Goal: Task Accomplishment & Management: Complete application form

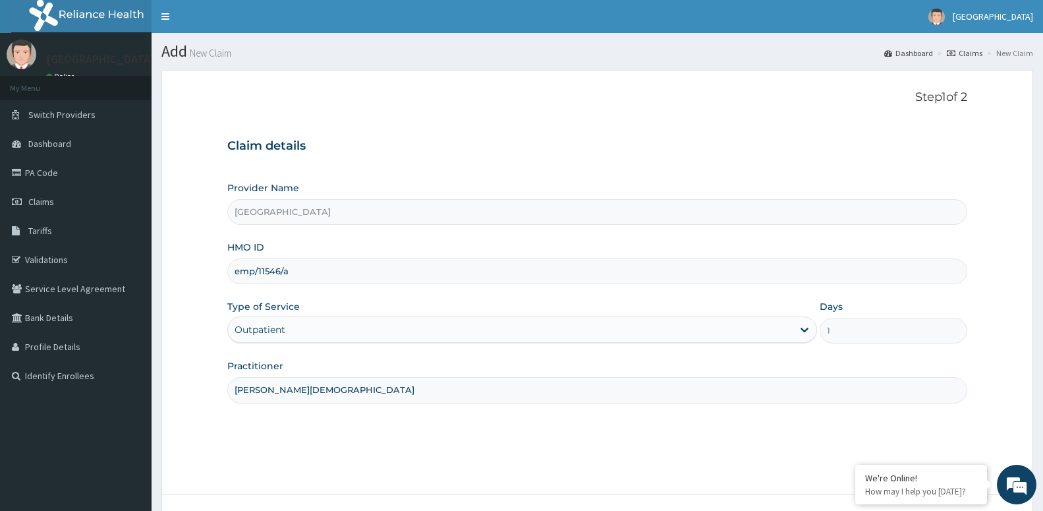
scroll to position [101, 0]
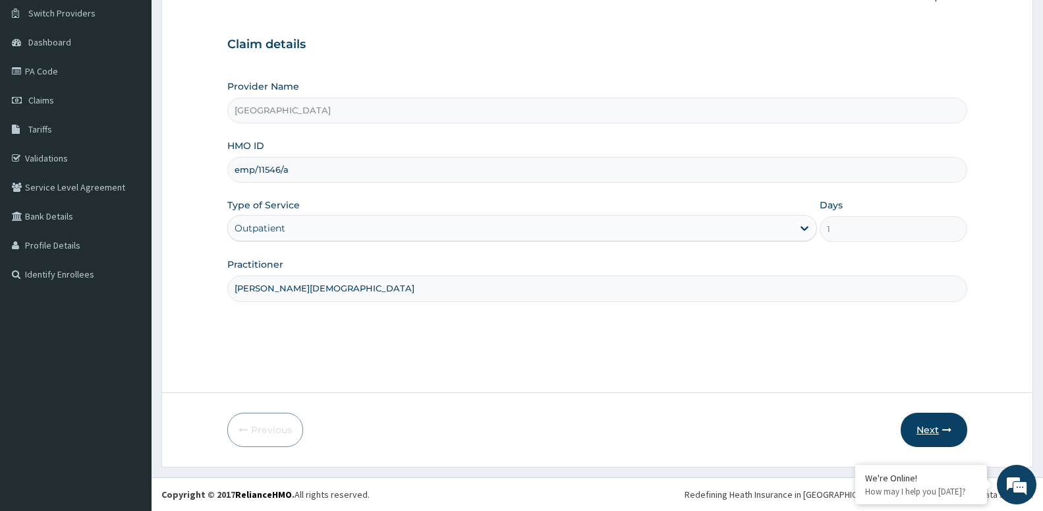
click at [935, 413] on button "Next" at bounding box center [934, 430] width 67 height 34
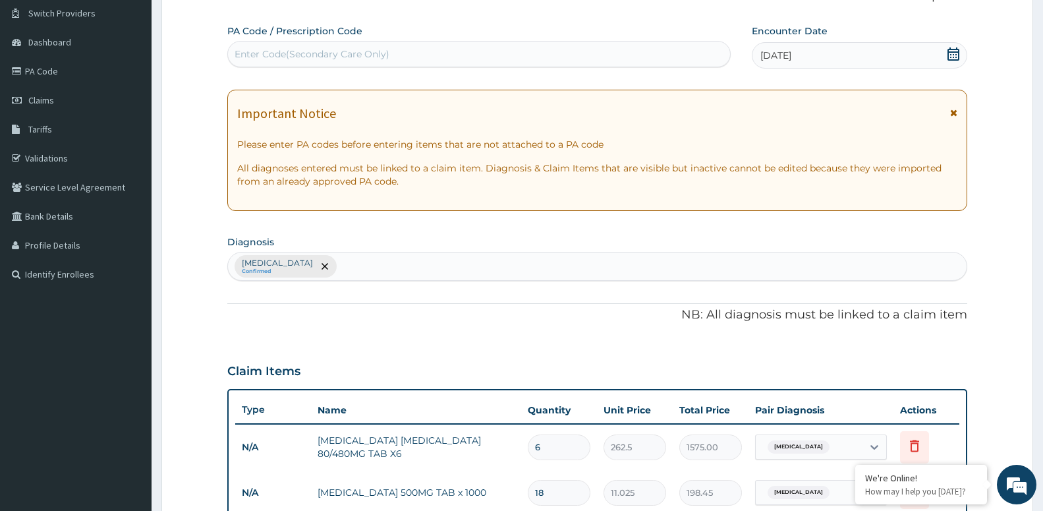
scroll to position [0, 0]
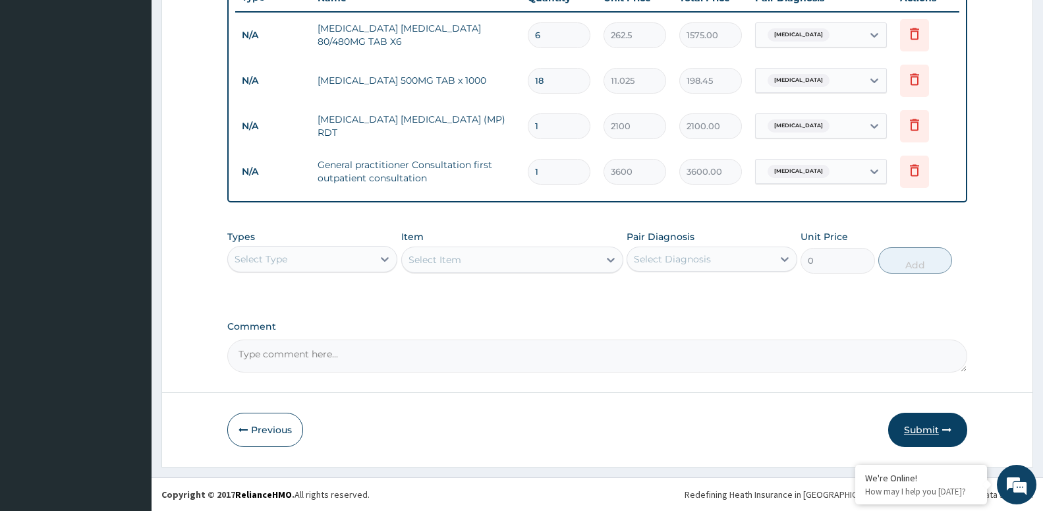
click at [944, 427] on icon "button" at bounding box center [946, 429] width 9 height 9
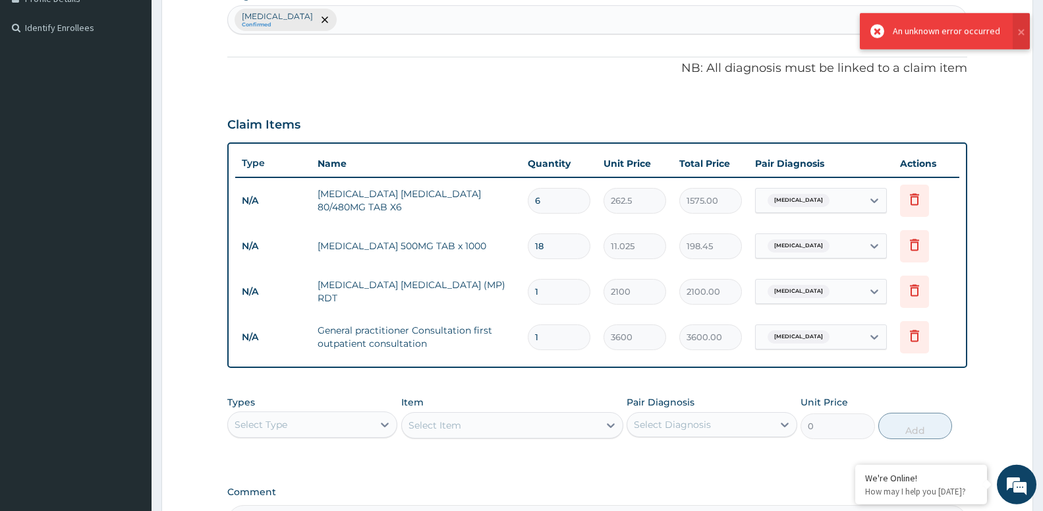
scroll to position [373, 0]
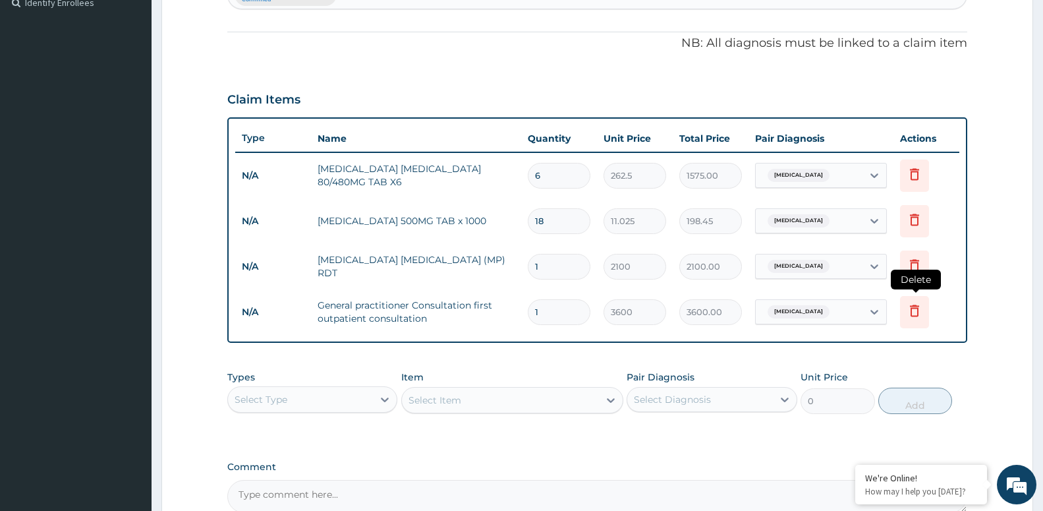
click at [916, 310] on icon at bounding box center [915, 311] width 16 height 16
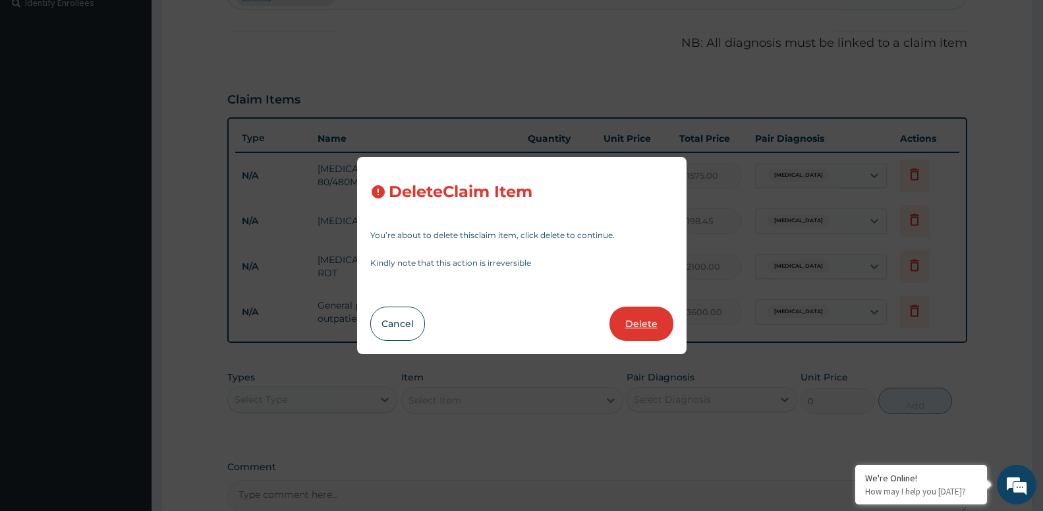
click at [635, 309] on button "Delete" at bounding box center [642, 323] width 64 height 34
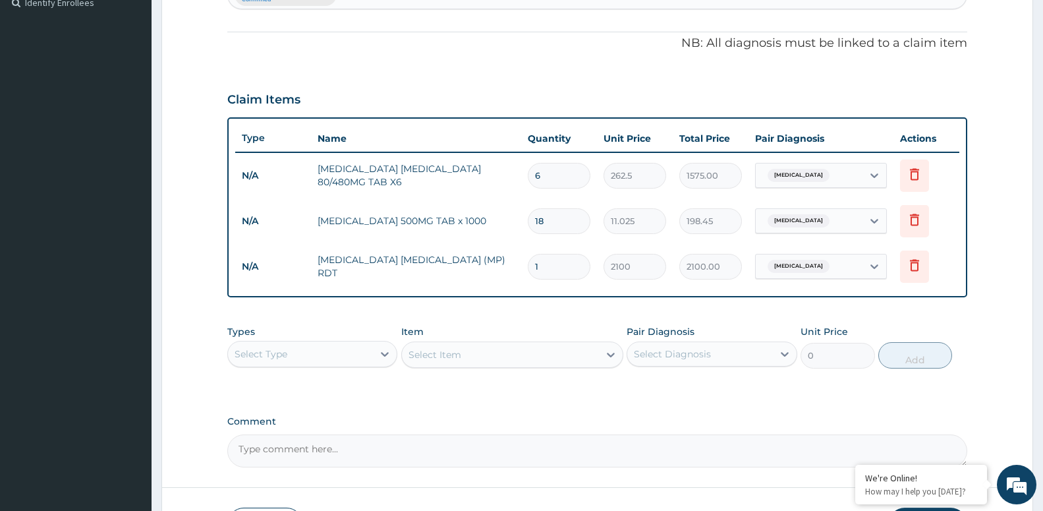
scroll to position [468, 0]
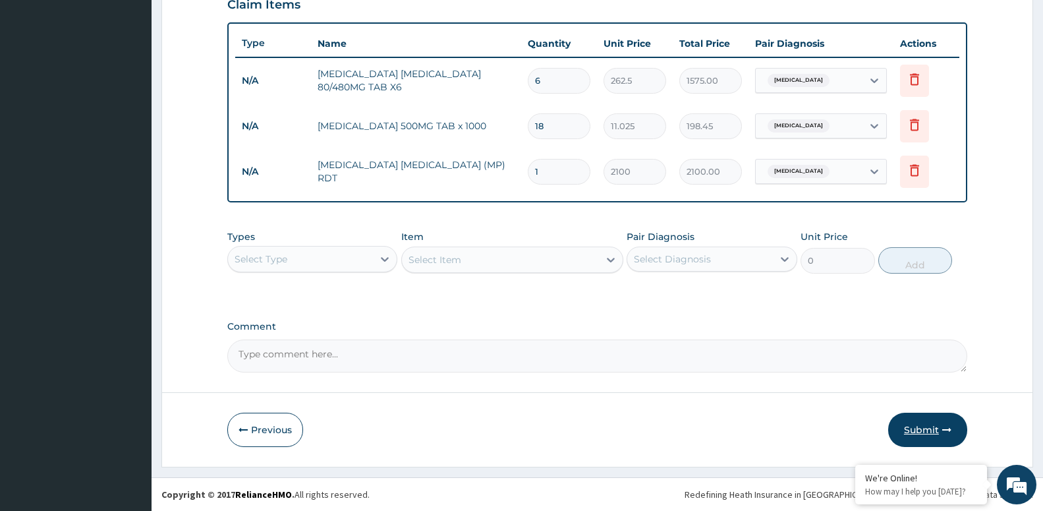
click at [934, 424] on button "Submit" at bounding box center [927, 430] width 79 height 34
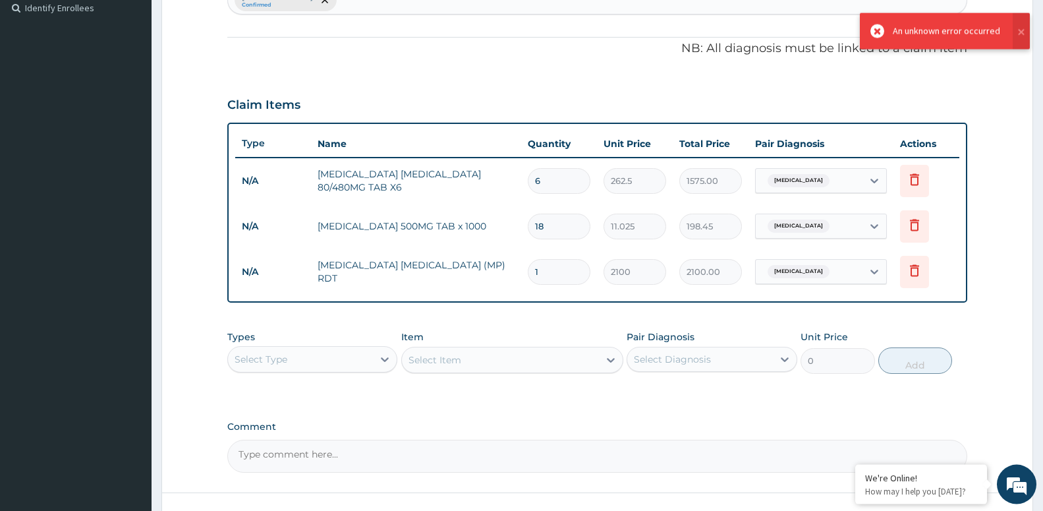
scroll to position [373, 0]
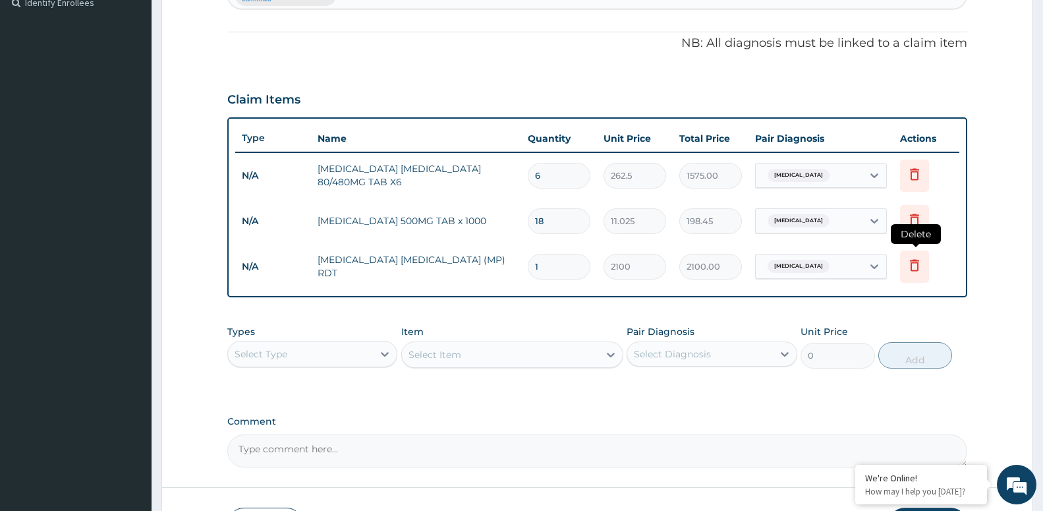
click at [919, 270] on icon at bounding box center [915, 265] width 16 height 16
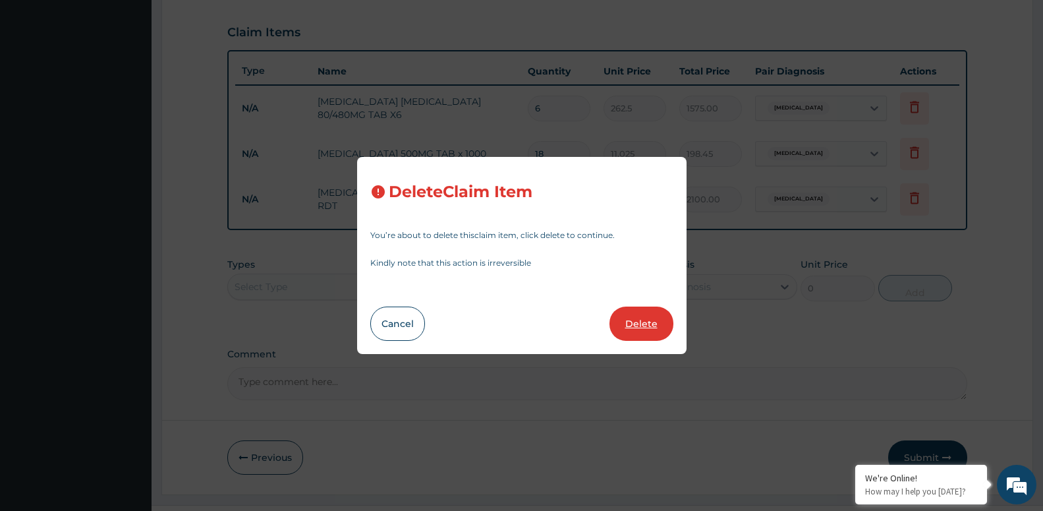
click at [637, 309] on button "Delete" at bounding box center [642, 323] width 64 height 34
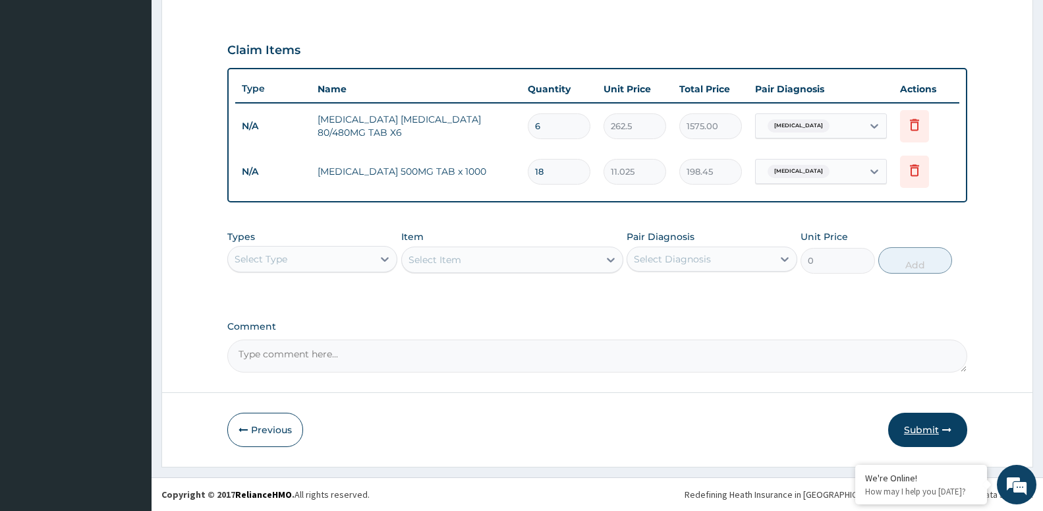
click at [927, 425] on button "Submit" at bounding box center [927, 430] width 79 height 34
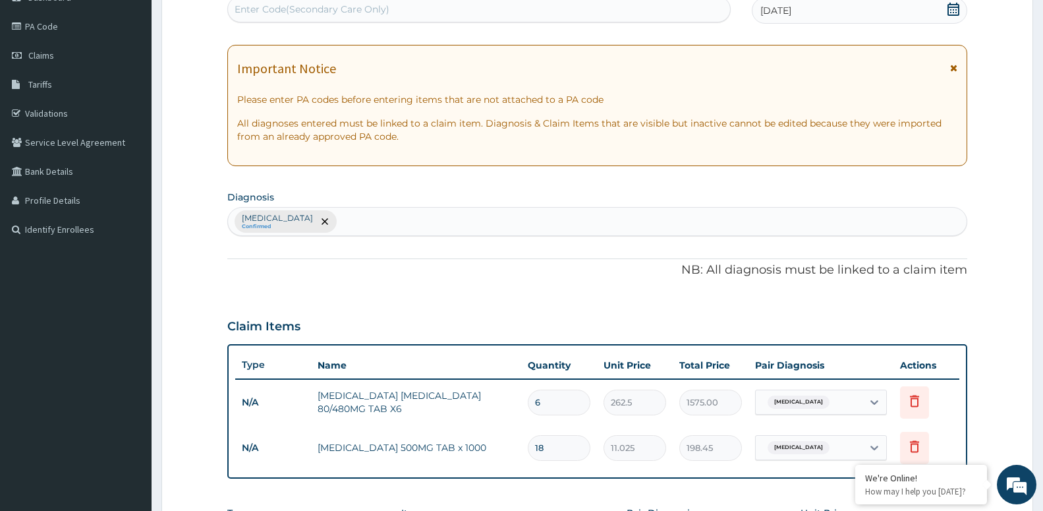
scroll to position [239, 0]
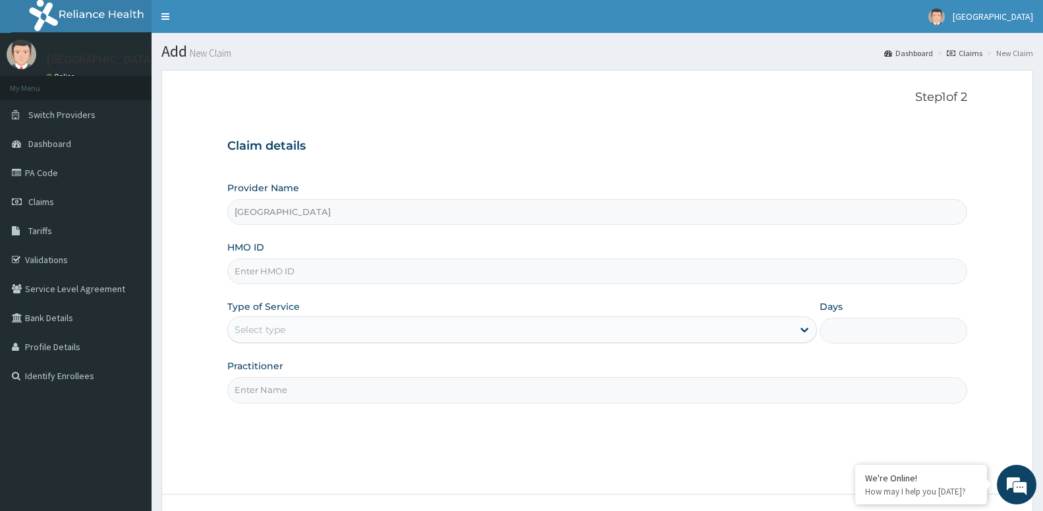
click at [377, 274] on input "HMO ID" at bounding box center [597, 271] width 740 height 26
type input "CYA/10874/B"
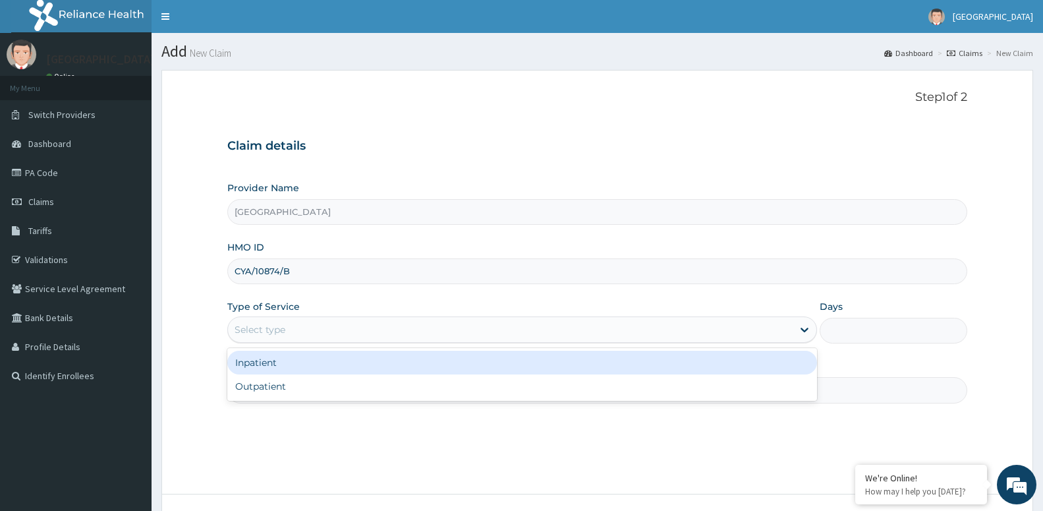
click at [243, 330] on div "Select type" at bounding box center [260, 329] width 51 height 13
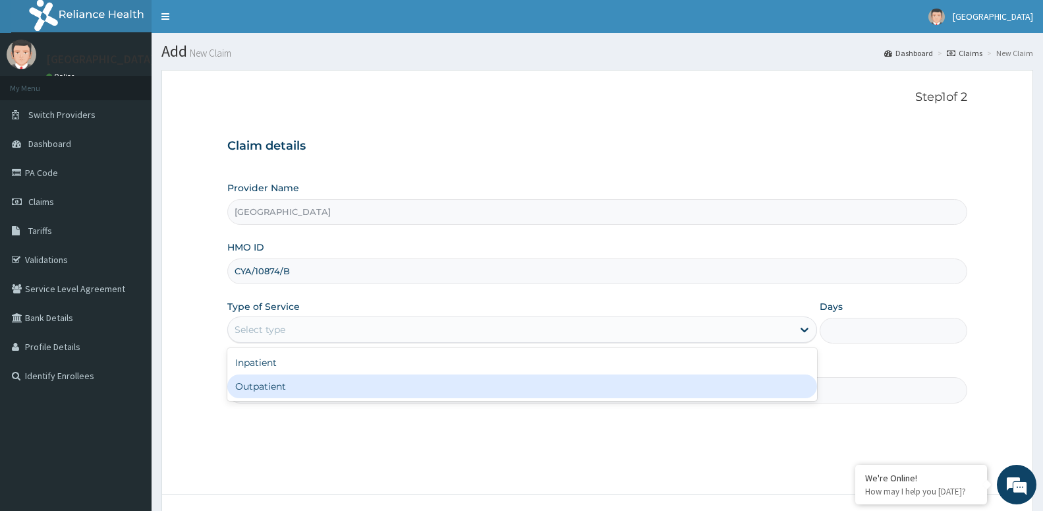
click at [257, 386] on div "Outpatient" at bounding box center [522, 386] width 590 height 24
type input "1"
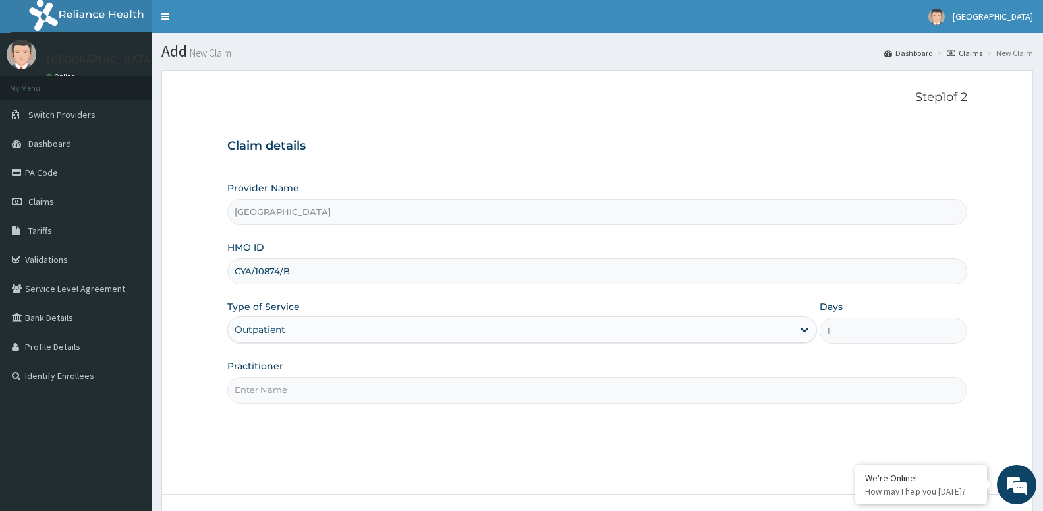
click at [269, 388] on input "Practitioner" at bounding box center [597, 390] width 740 height 26
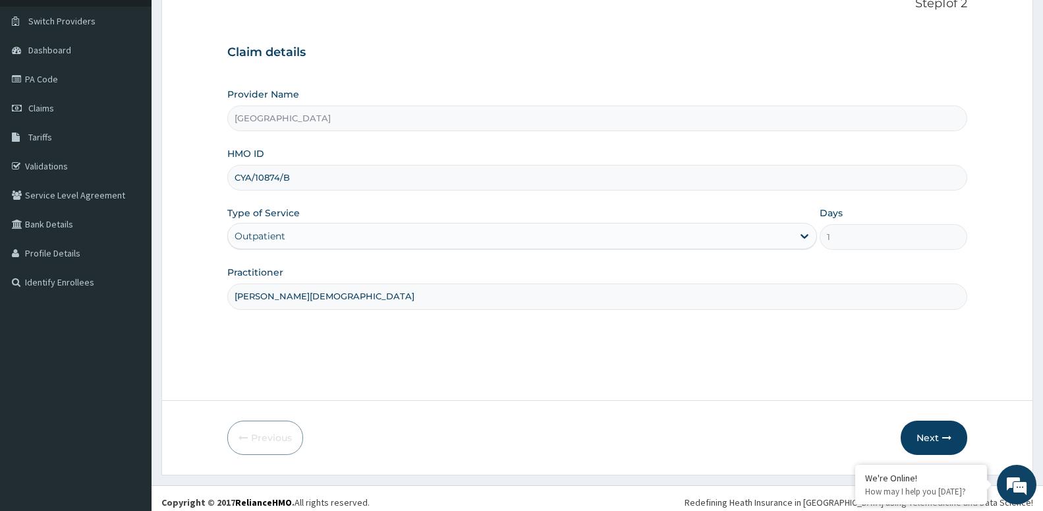
scroll to position [101, 0]
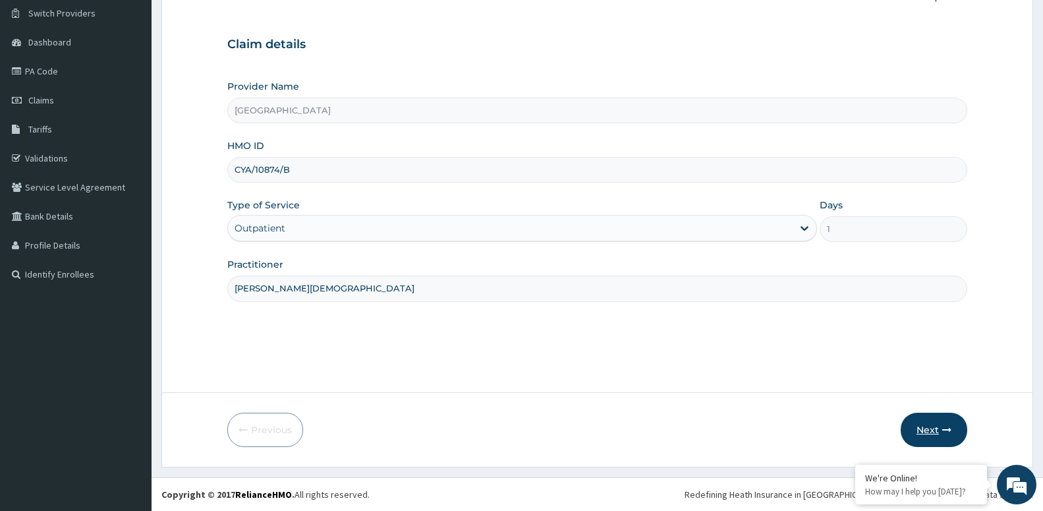
type input "[PERSON_NAME][DEMOGRAPHIC_DATA]"
click at [932, 425] on button "Next" at bounding box center [934, 430] width 67 height 34
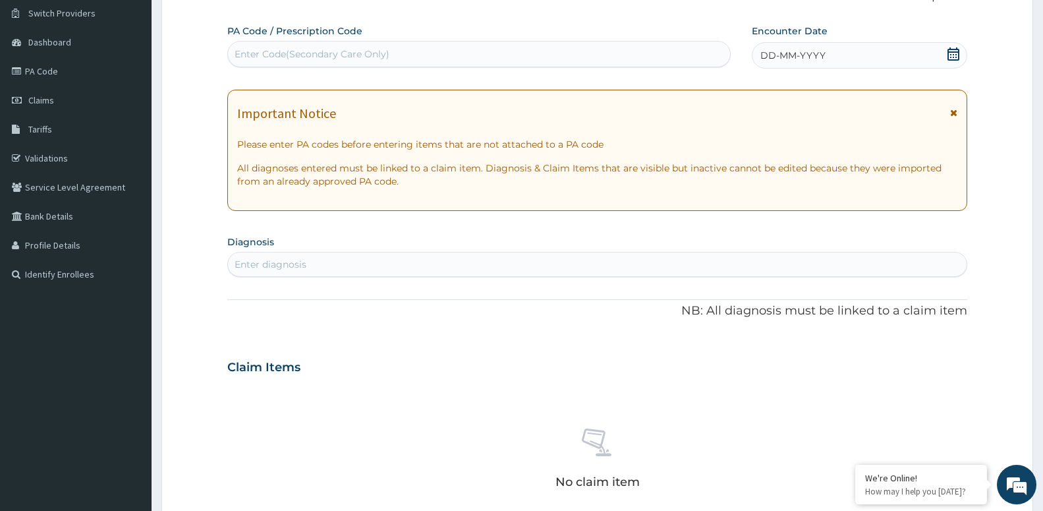
click at [804, 55] on span "DD-MM-YYYY" at bounding box center [793, 55] width 65 height 13
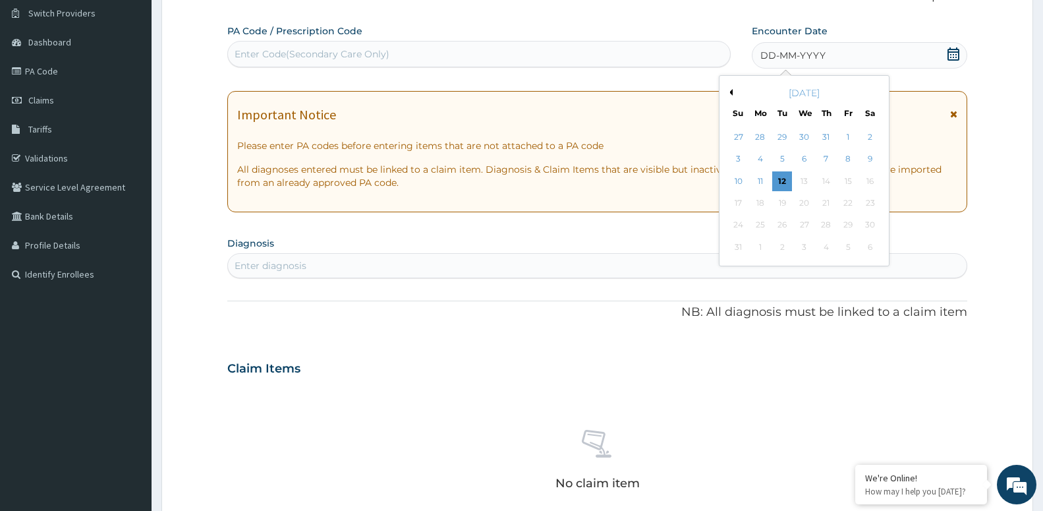
click at [731, 92] on button "Previous Month" at bounding box center [729, 92] width 7 height 7
click at [734, 94] on div "[DATE]" at bounding box center [804, 92] width 159 height 13
click at [730, 94] on button "Previous Month" at bounding box center [729, 92] width 7 height 7
click at [779, 158] on div "10" at bounding box center [782, 160] width 20 height 20
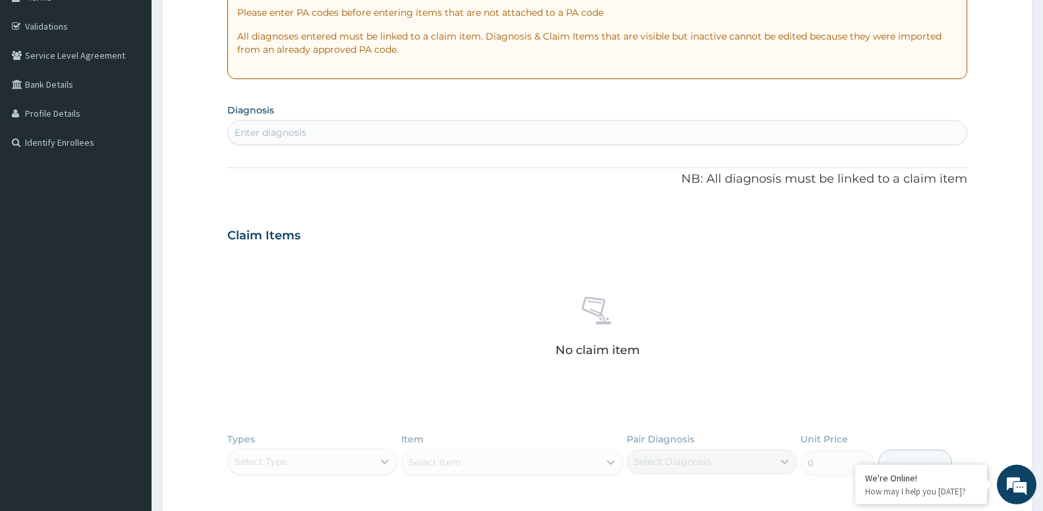
scroll to position [236, 0]
click at [372, 138] on div "Enter diagnosis" at bounding box center [597, 129] width 739 height 21
click at [393, 131] on div "Enter diagnosis" at bounding box center [597, 129] width 739 height 21
type input "B"
type input "MALAR"
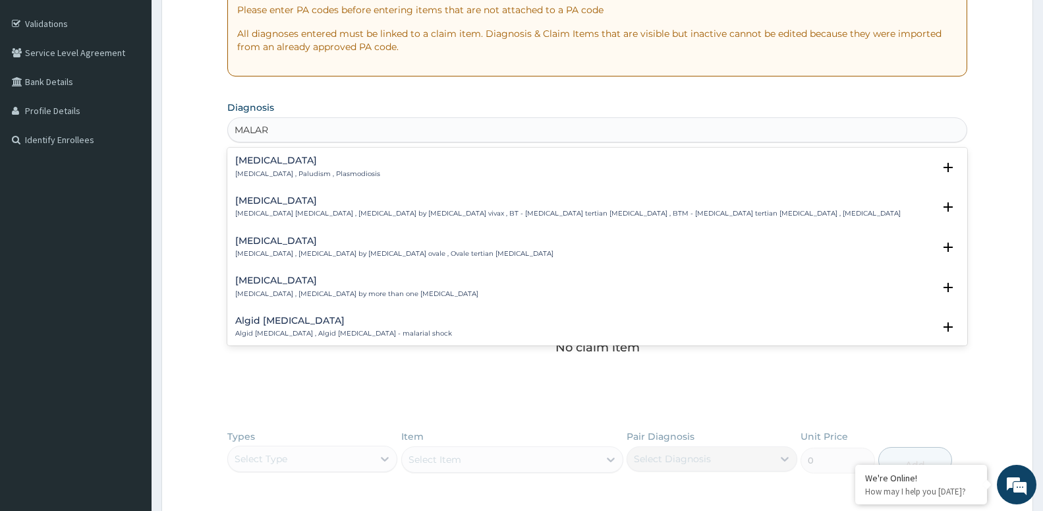
click at [285, 167] on div "[MEDICAL_DATA] [MEDICAL_DATA] , Paludism , Plasmodiosis" at bounding box center [307, 167] width 145 height 23
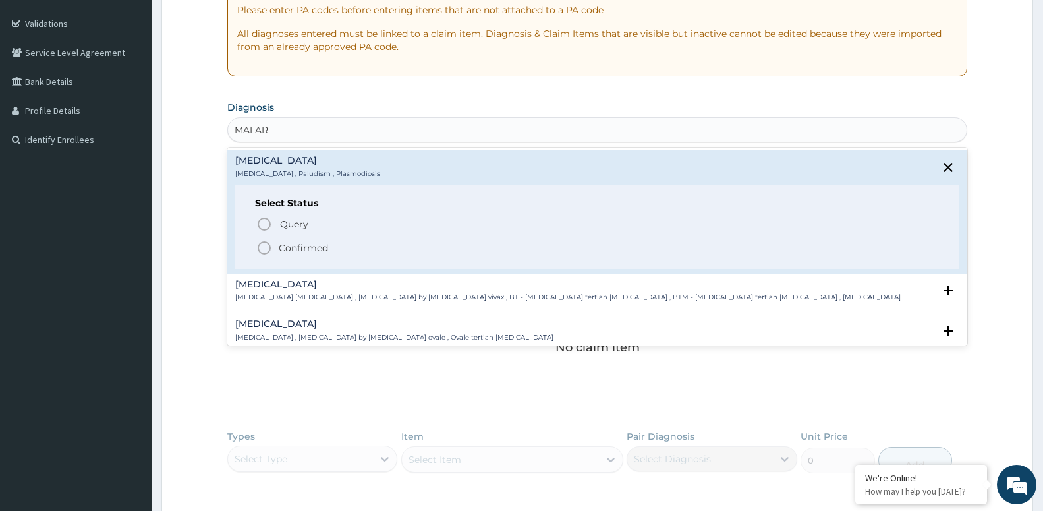
click at [260, 243] on circle "status option filled" at bounding box center [264, 248] width 12 height 12
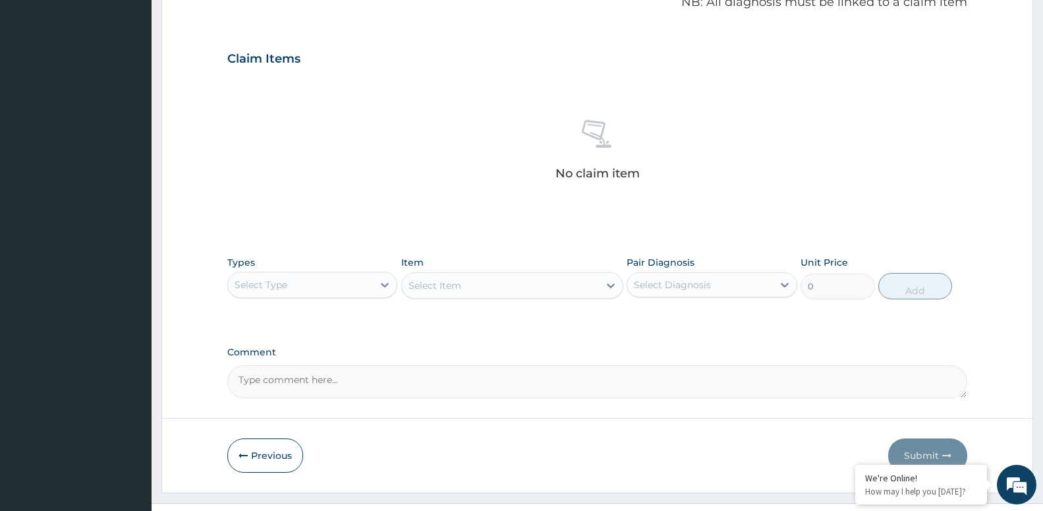
scroll to position [438, 0]
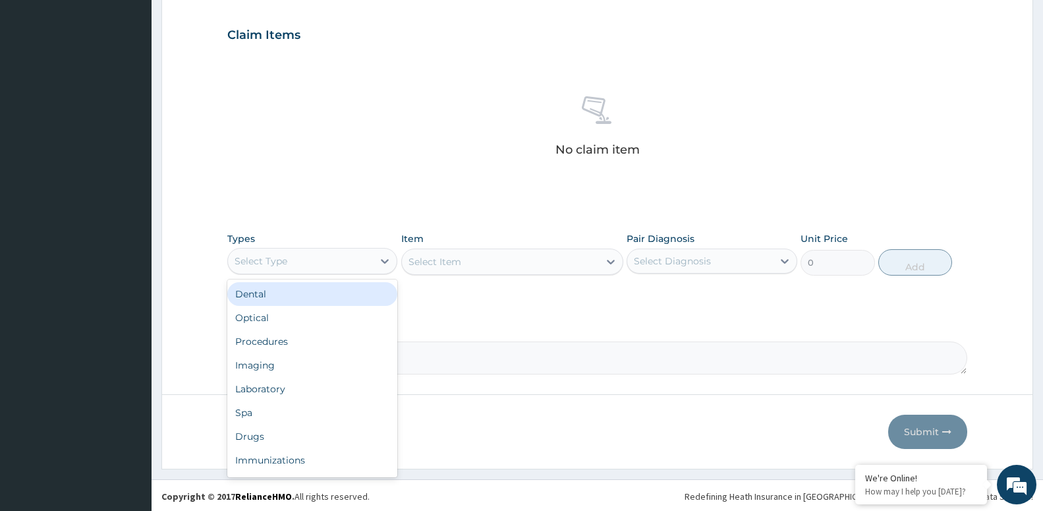
click at [339, 268] on div "Select Type" at bounding box center [300, 260] width 145 height 21
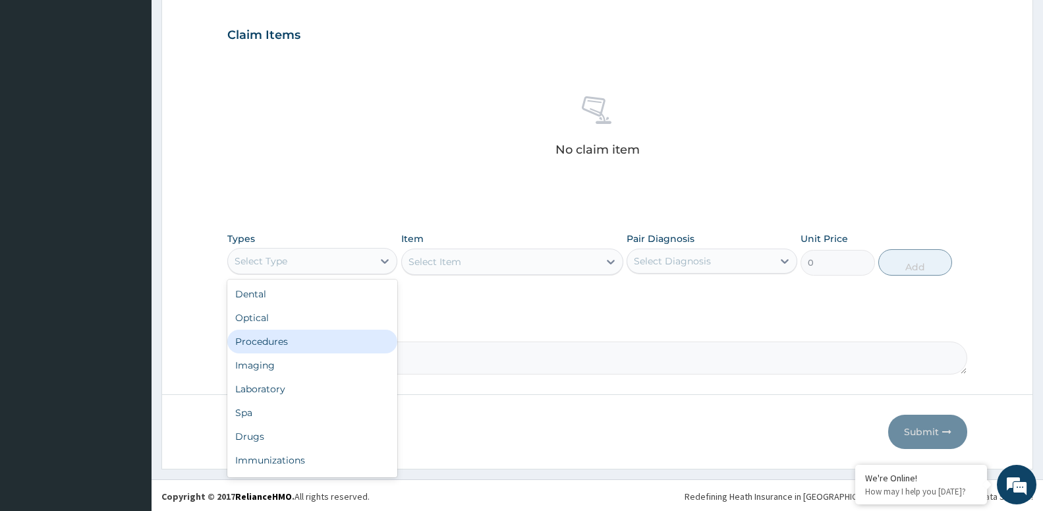
click at [250, 332] on div "Procedures" at bounding box center [312, 342] width 170 height 24
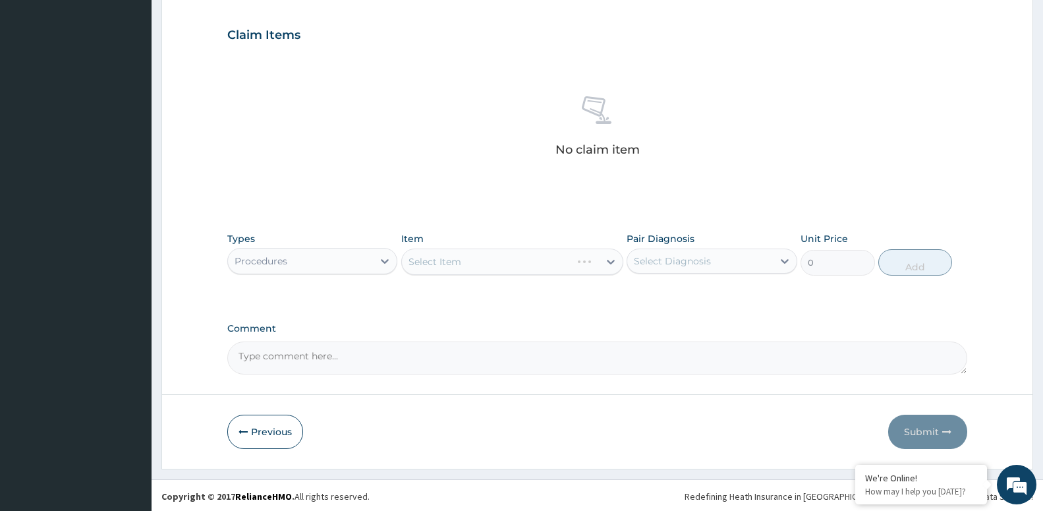
click at [448, 263] on div "Select Item" at bounding box center [512, 261] width 222 height 26
click at [443, 262] on div "Select Item" at bounding box center [435, 261] width 53 height 13
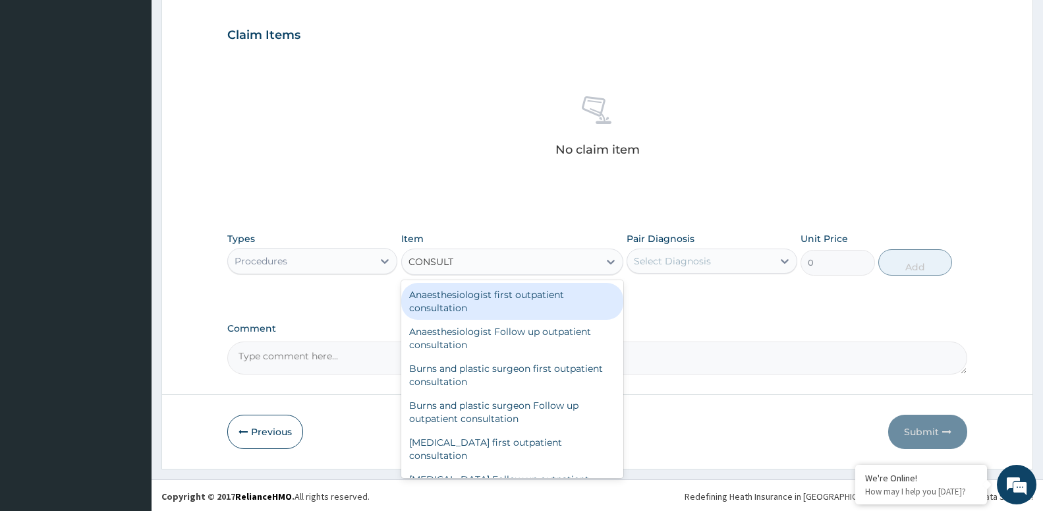
type input "CONSULTA"
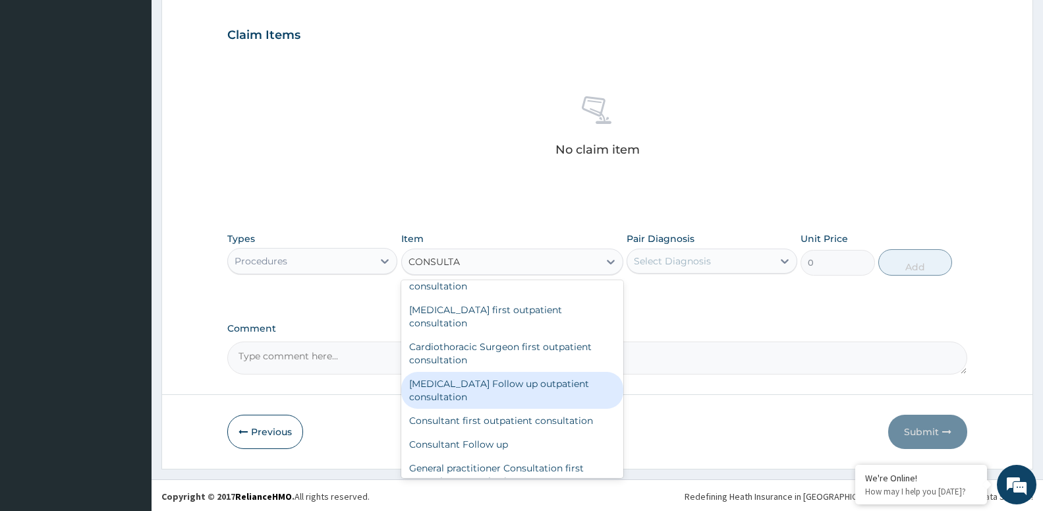
scroll to position [854, 0]
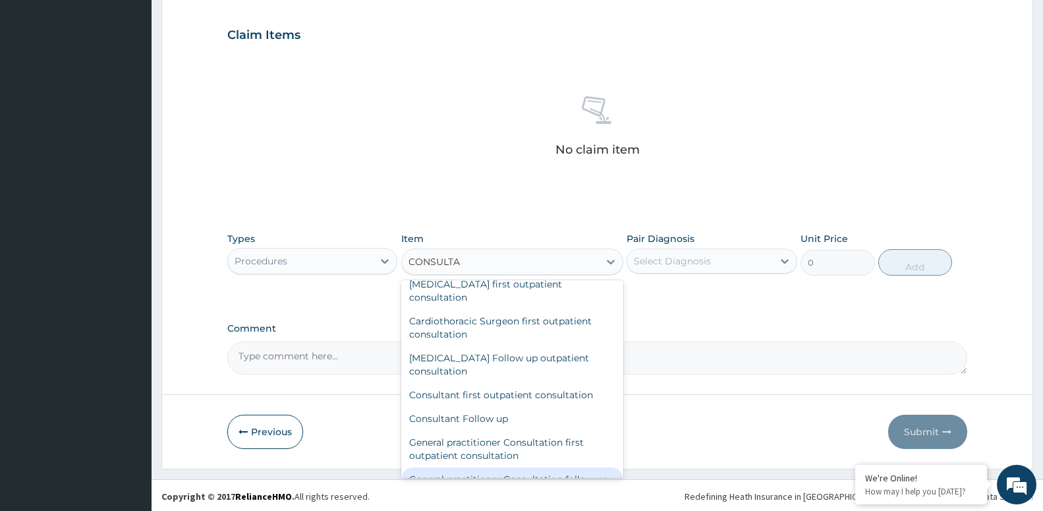
click at [523, 470] on div "General practitioner Consultation follow up" at bounding box center [512, 479] width 222 height 24
type input "3000"
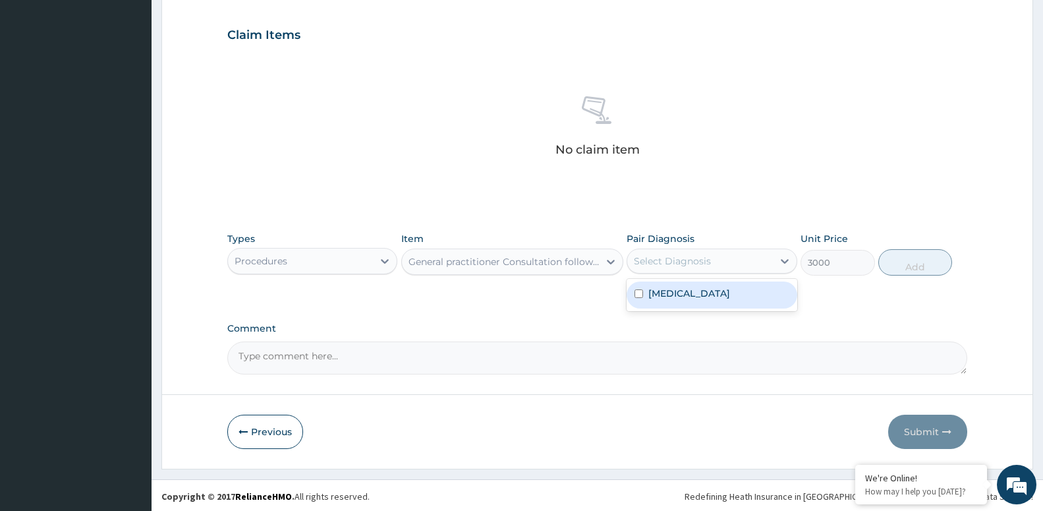
click at [693, 252] on div "Select Diagnosis" at bounding box center [699, 260] width 145 height 21
click at [687, 289] on div "[MEDICAL_DATA]" at bounding box center [712, 294] width 170 height 27
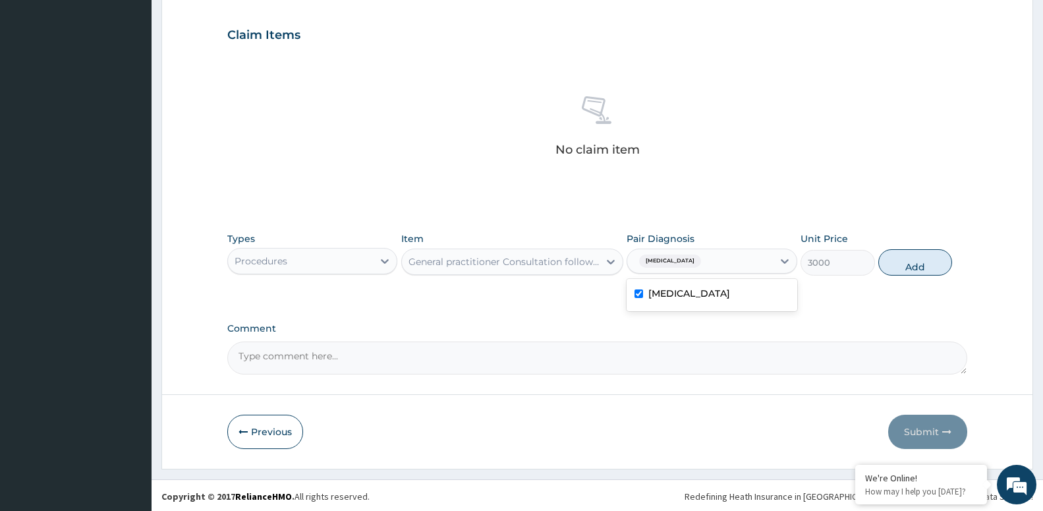
click at [759, 288] on div "[MEDICAL_DATA]" at bounding box center [712, 294] width 170 height 27
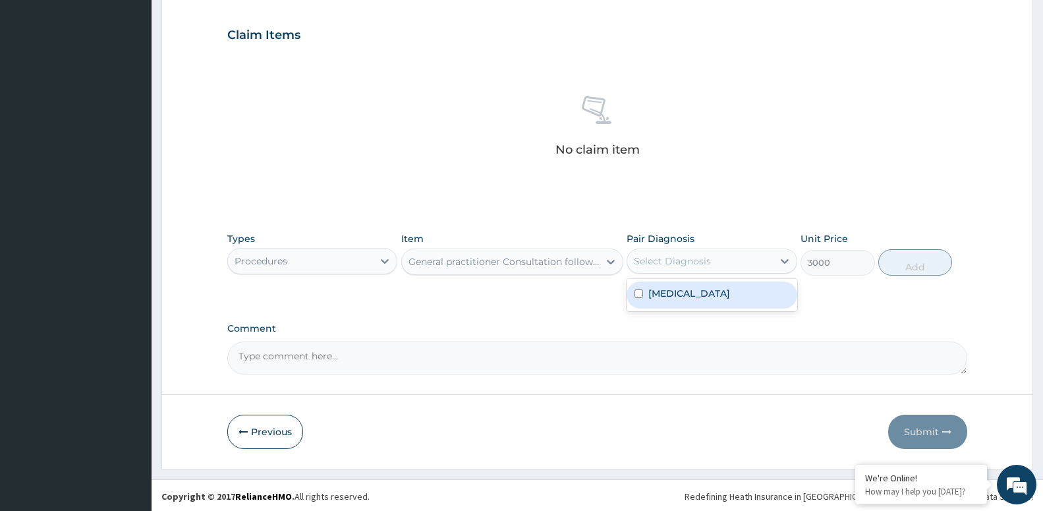
click at [709, 300] on div "[MEDICAL_DATA]" at bounding box center [712, 294] width 170 height 27
checkbox input "true"
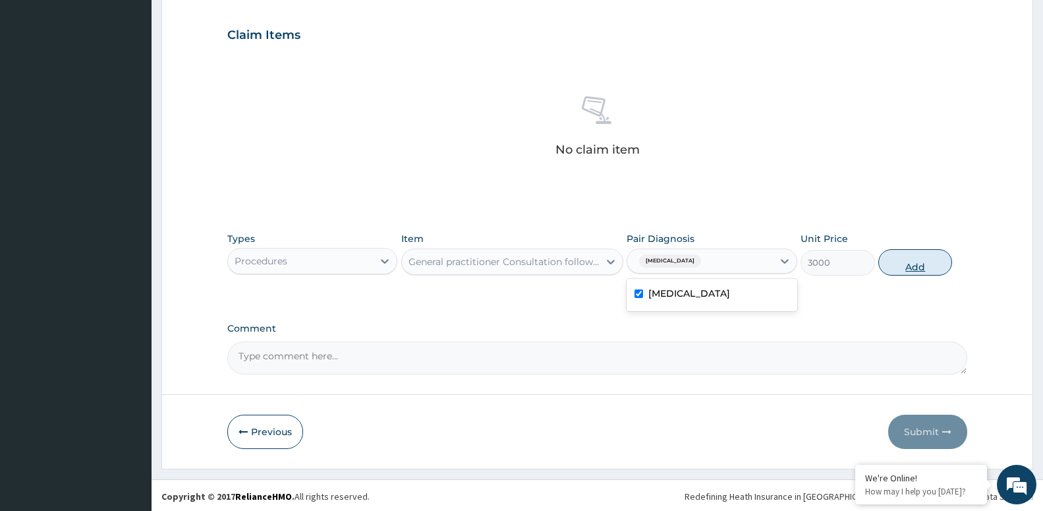
click at [897, 260] on button "Add" at bounding box center [916, 262] width 74 height 26
type input "0"
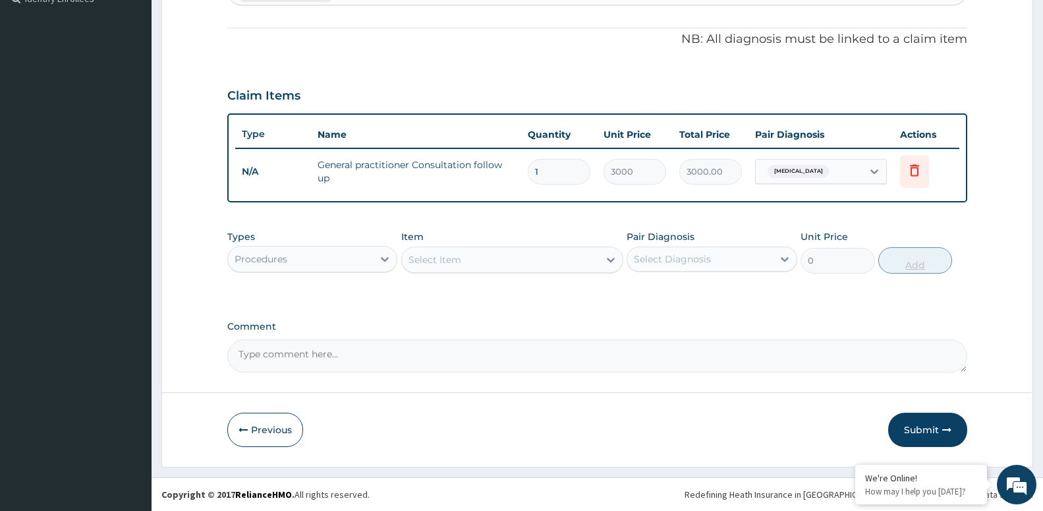
scroll to position [377, 0]
click at [335, 251] on div "Procedures" at bounding box center [300, 258] width 145 height 21
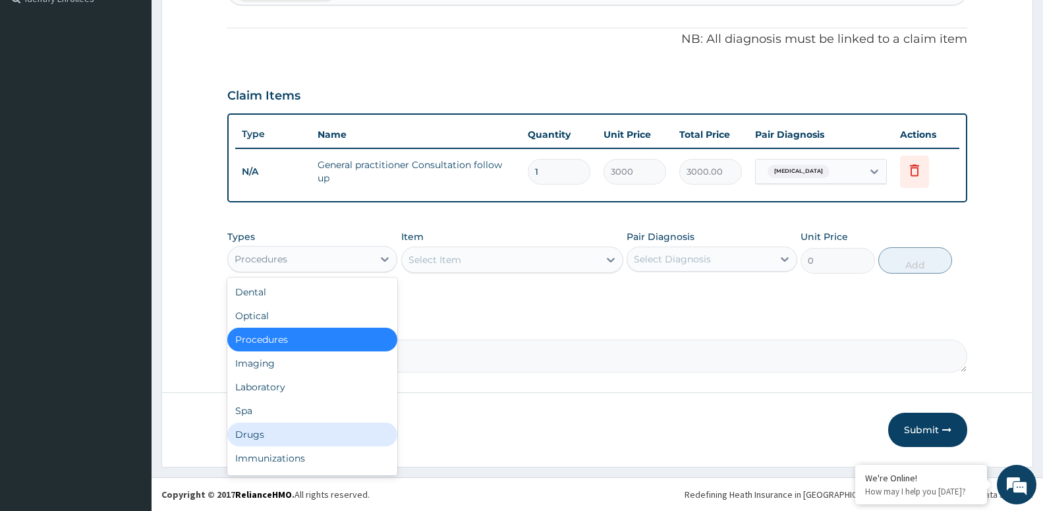
click at [303, 437] on div "Drugs" at bounding box center [312, 434] width 170 height 24
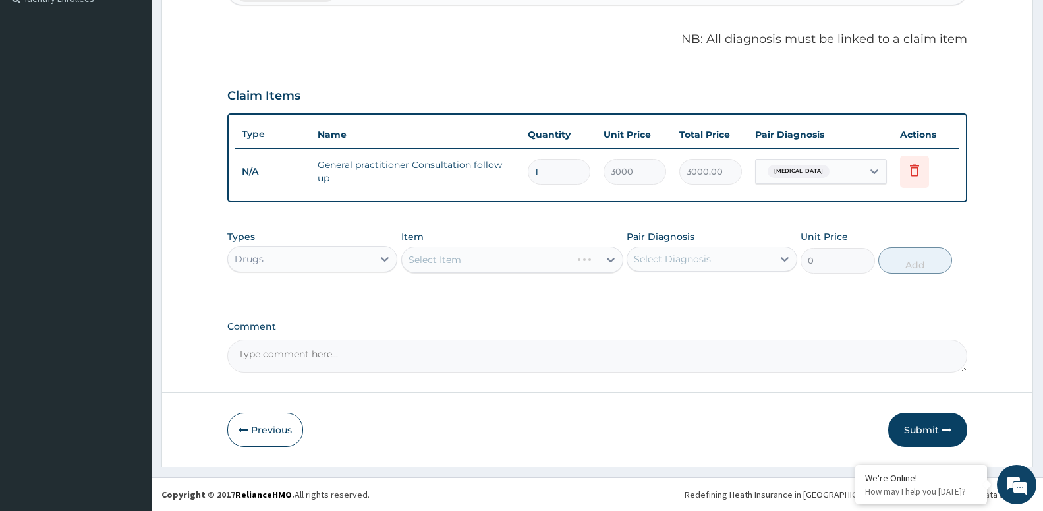
click at [440, 260] on div "Select Item" at bounding box center [512, 259] width 222 height 26
click at [449, 258] on div "Select Item" at bounding box center [512, 259] width 222 height 26
click at [468, 263] on div "Select Item" at bounding box center [512, 259] width 222 height 26
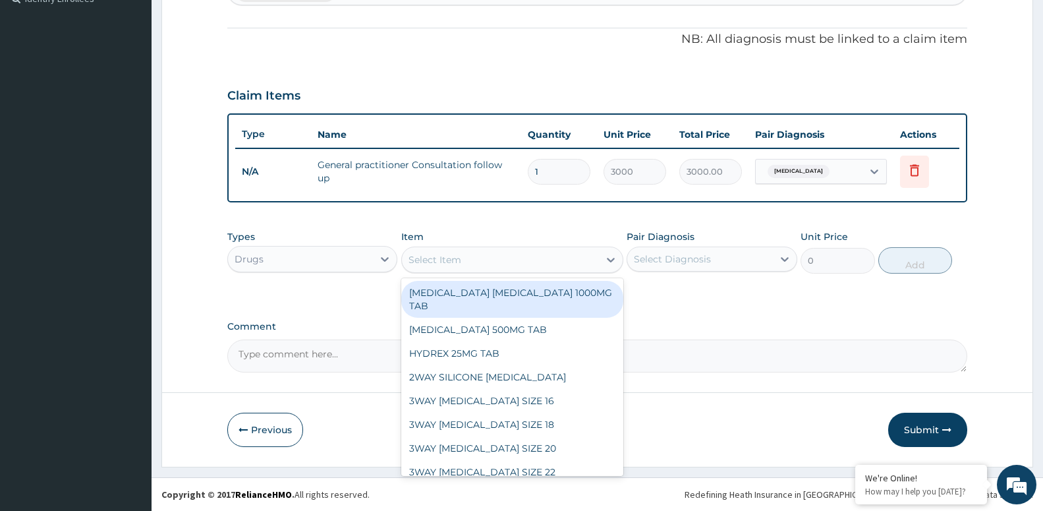
click at [494, 253] on div "Select Item" at bounding box center [500, 259] width 197 height 21
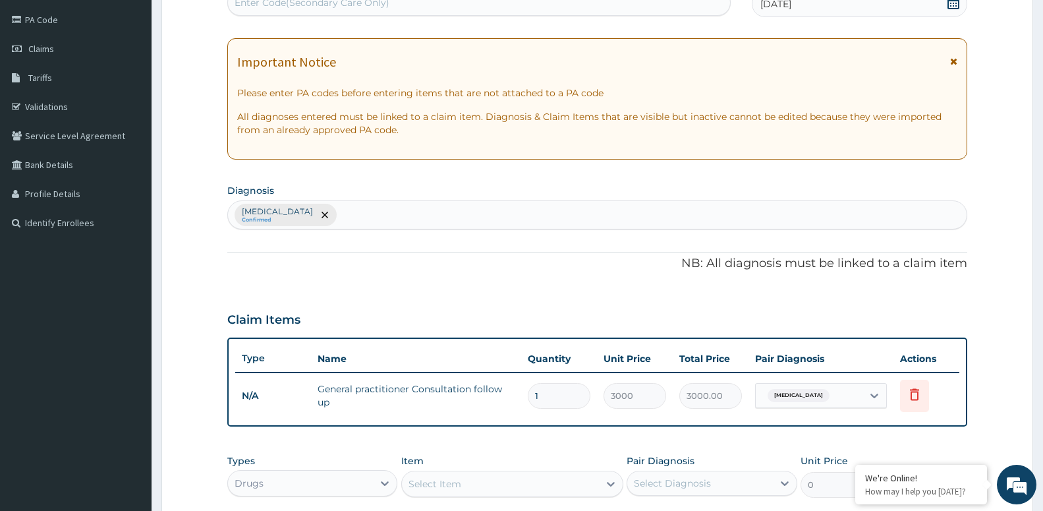
scroll to position [108, 0]
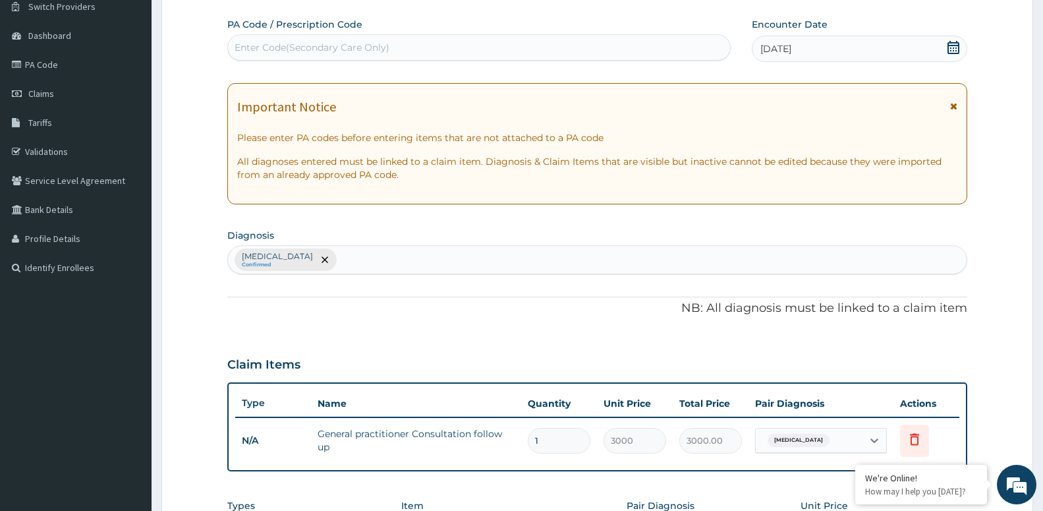
click at [380, 258] on div "[MEDICAL_DATA] Confirmed" at bounding box center [597, 260] width 739 height 28
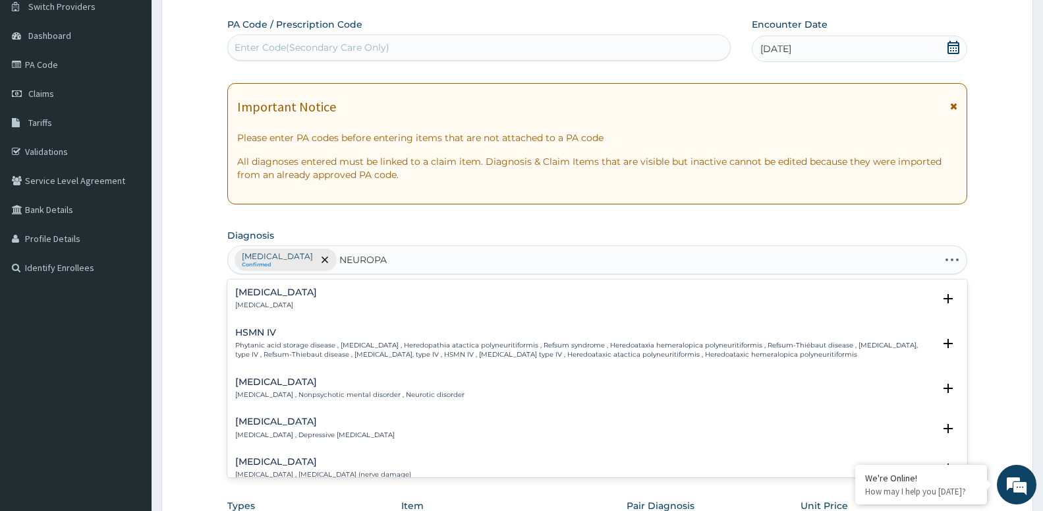
type input "NEUROPAT"
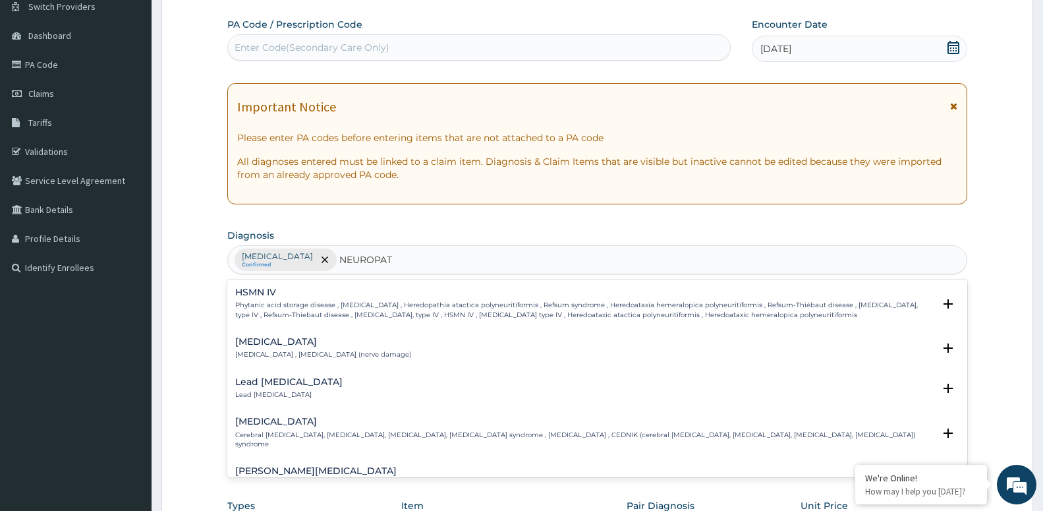
click at [326, 347] on h4 "[MEDICAL_DATA]" at bounding box center [323, 342] width 176 height 10
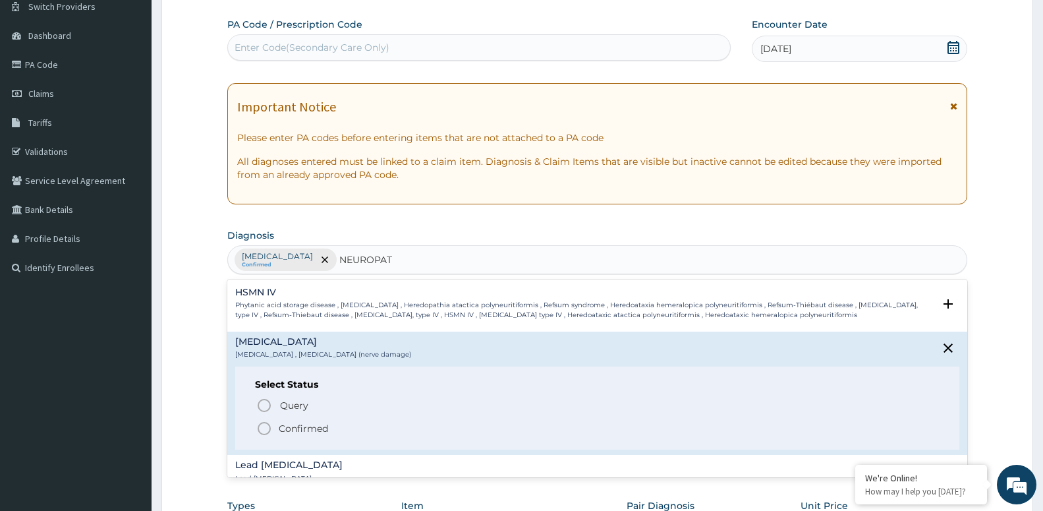
click at [263, 435] on icon "status option filled" at bounding box center [264, 428] width 16 height 16
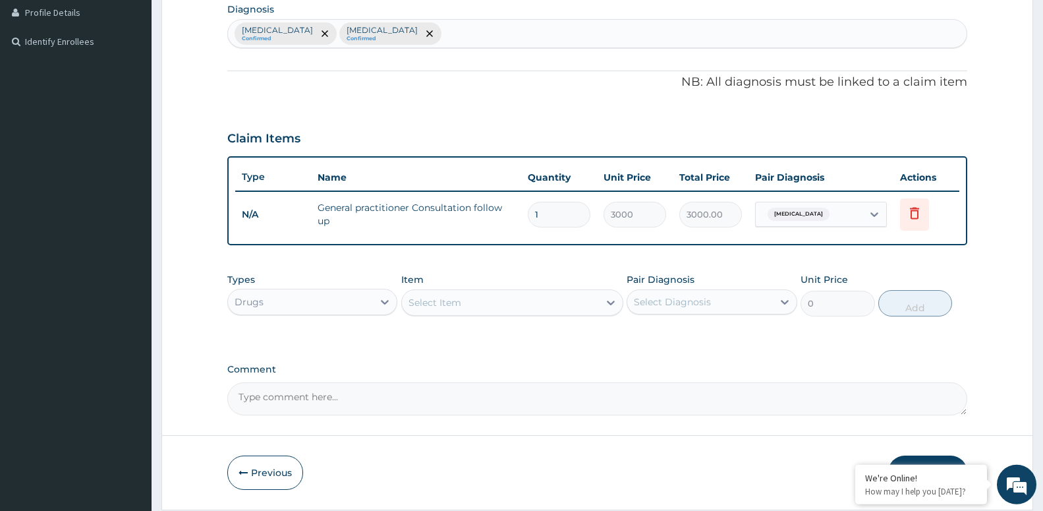
scroll to position [377, 0]
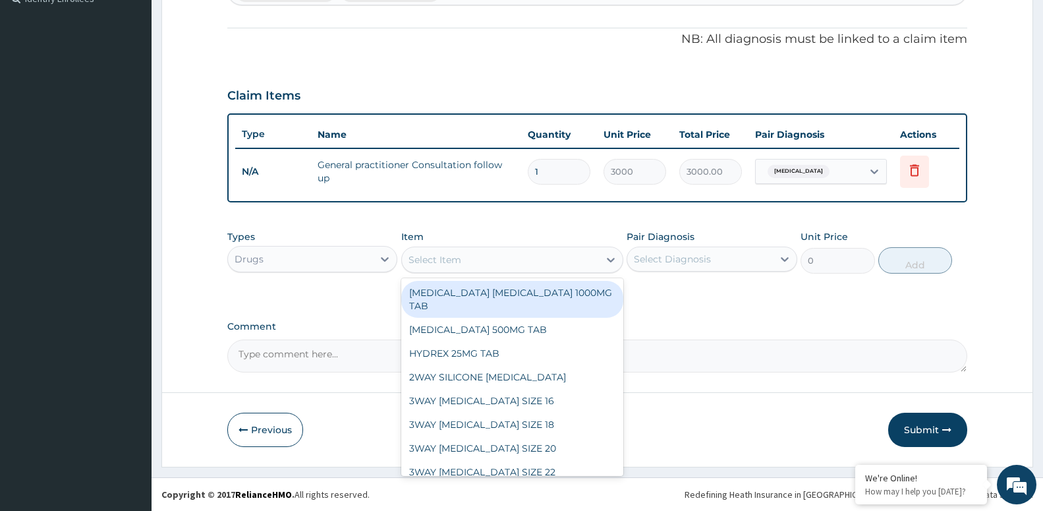
click at [450, 257] on div "Select Item" at bounding box center [435, 259] width 53 height 13
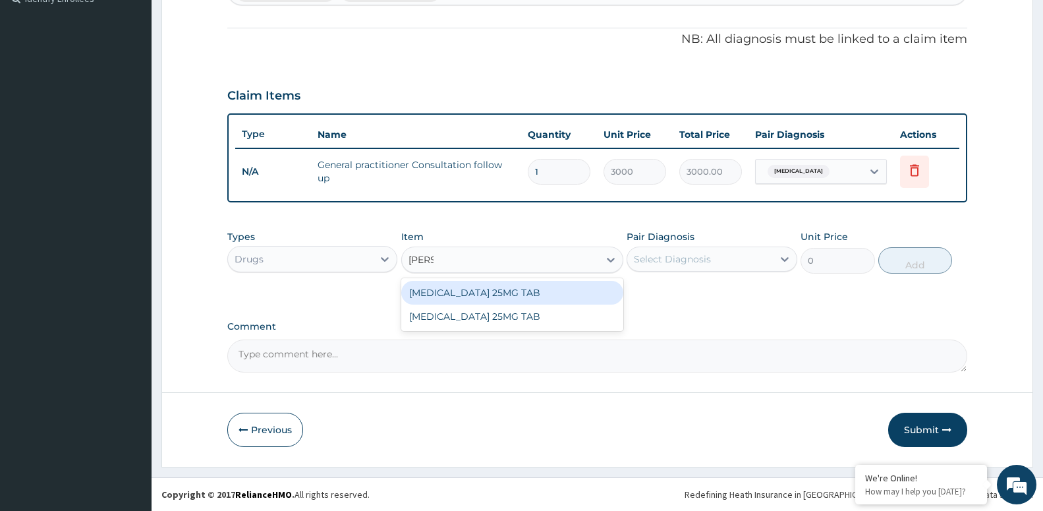
type input "AMITR"
click at [469, 295] on div "[MEDICAL_DATA] 25MG TAB" at bounding box center [512, 293] width 222 height 24
type input "52.5"
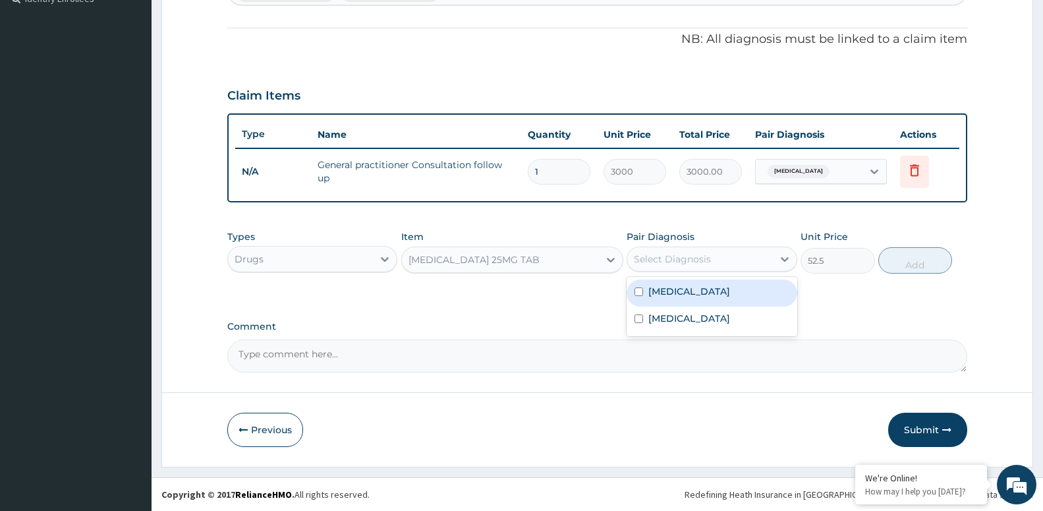
click at [695, 262] on div "Select Diagnosis" at bounding box center [672, 258] width 77 height 13
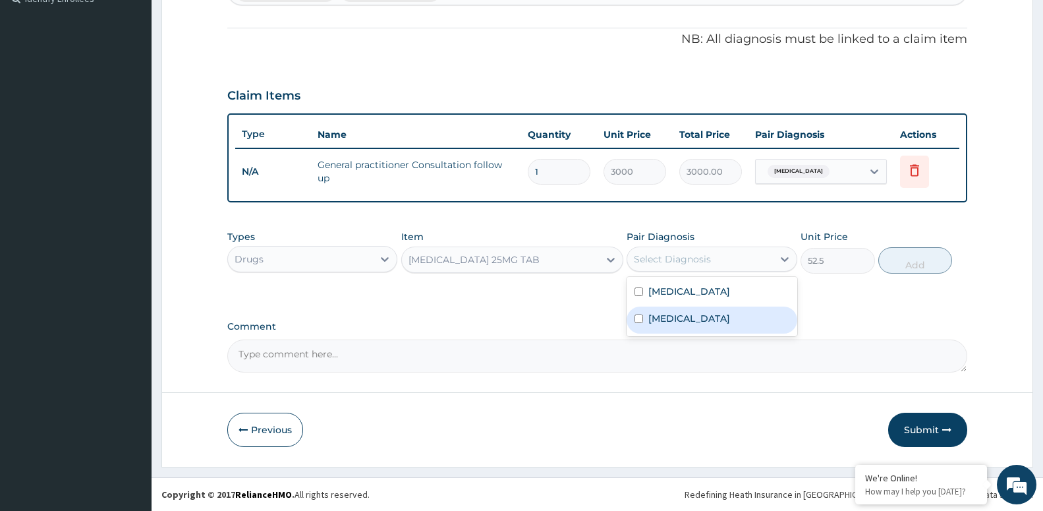
click at [700, 322] on label "[MEDICAL_DATA]" at bounding box center [690, 318] width 82 height 13
checkbox input "true"
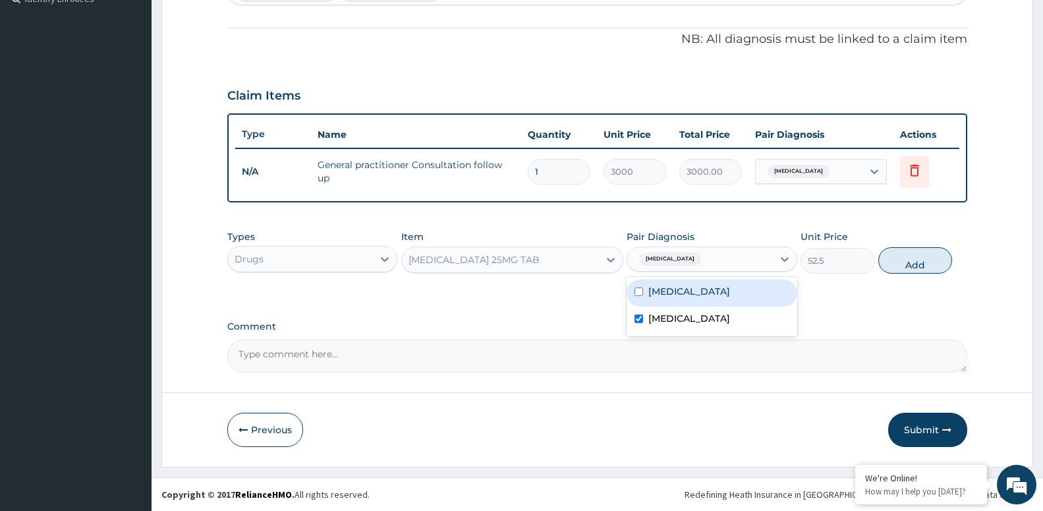
drag, startPoint x: 923, startPoint y: 254, endPoint x: 877, endPoint y: 262, distance: 46.1
click at [923, 255] on button "Add" at bounding box center [916, 260] width 74 height 26
type input "0"
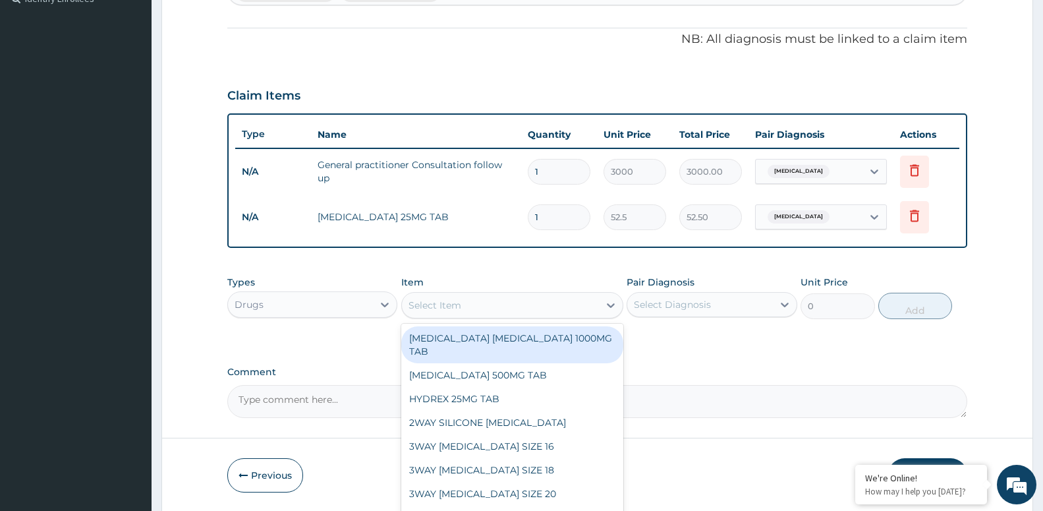
click at [437, 310] on div "Select Item" at bounding box center [435, 305] width 53 height 13
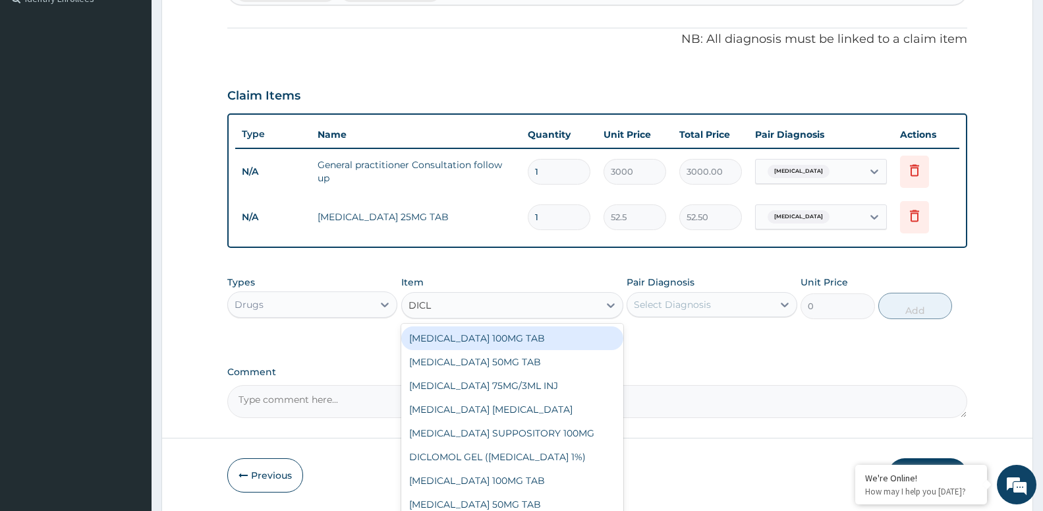
type input "DICLO"
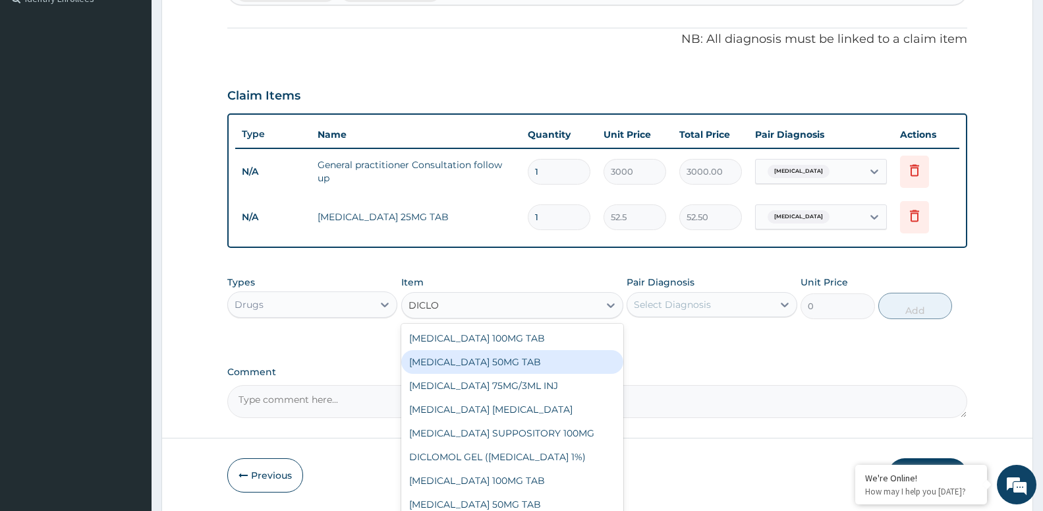
click at [477, 364] on div "[MEDICAL_DATA] 50MG TAB" at bounding box center [512, 362] width 222 height 24
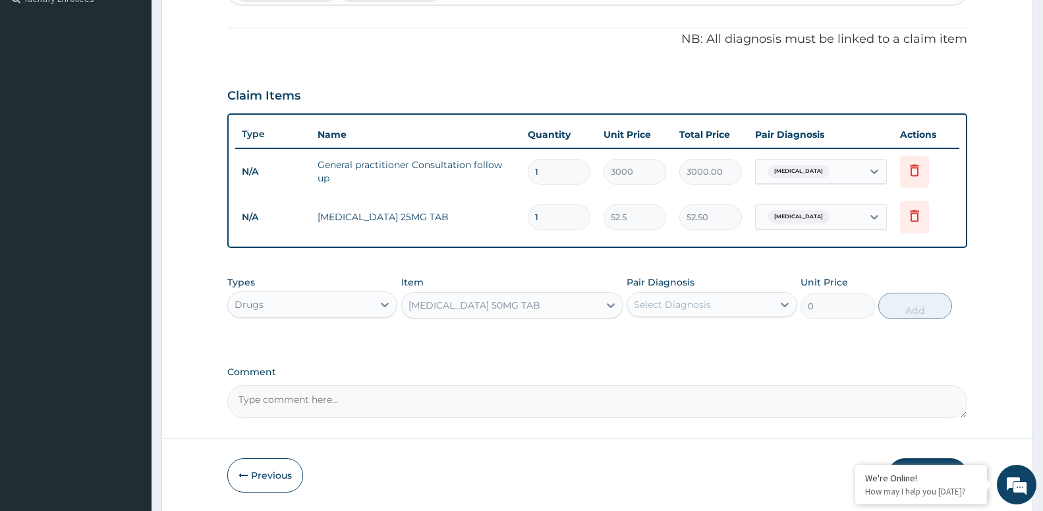
type input "52.5"
click at [691, 290] on div "Pair Diagnosis Select Diagnosis" at bounding box center [712, 296] width 170 height 43
click at [693, 301] on div "Select Diagnosis" at bounding box center [672, 304] width 77 height 13
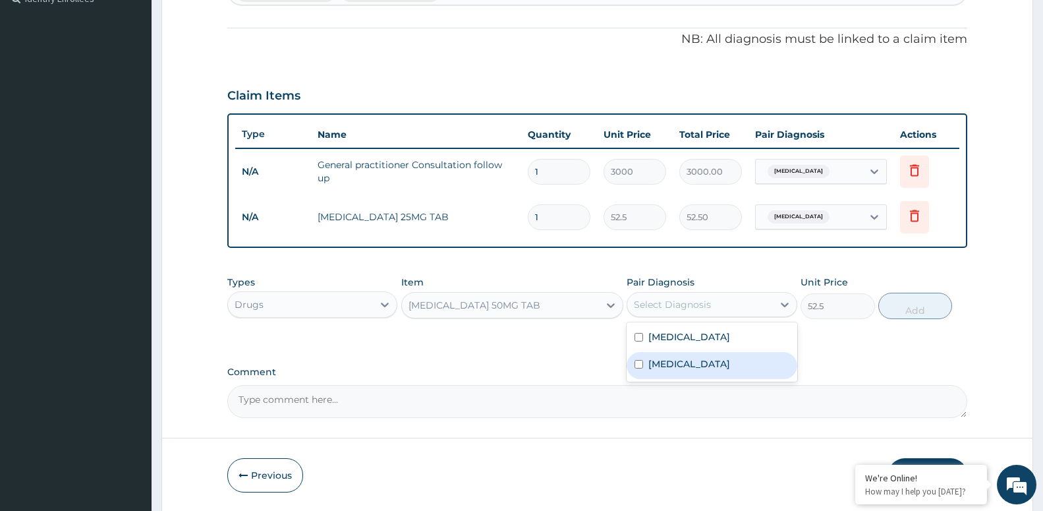
drag, startPoint x: 683, startPoint y: 366, endPoint x: 877, endPoint y: 339, distance: 196.3
click at [697, 366] on label "[MEDICAL_DATA]" at bounding box center [690, 363] width 82 height 13
checkbox input "true"
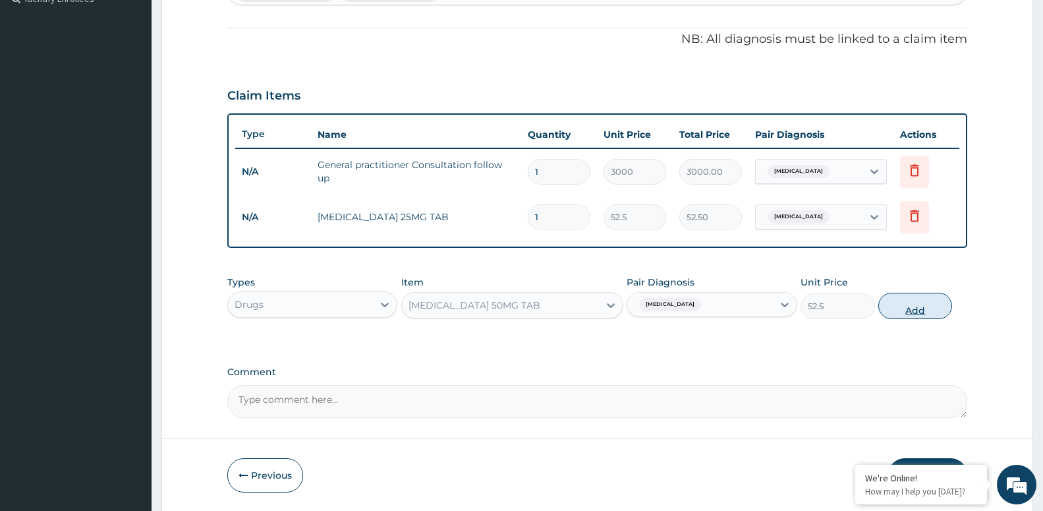
click at [910, 306] on button "Add" at bounding box center [916, 306] width 74 height 26
type input "0"
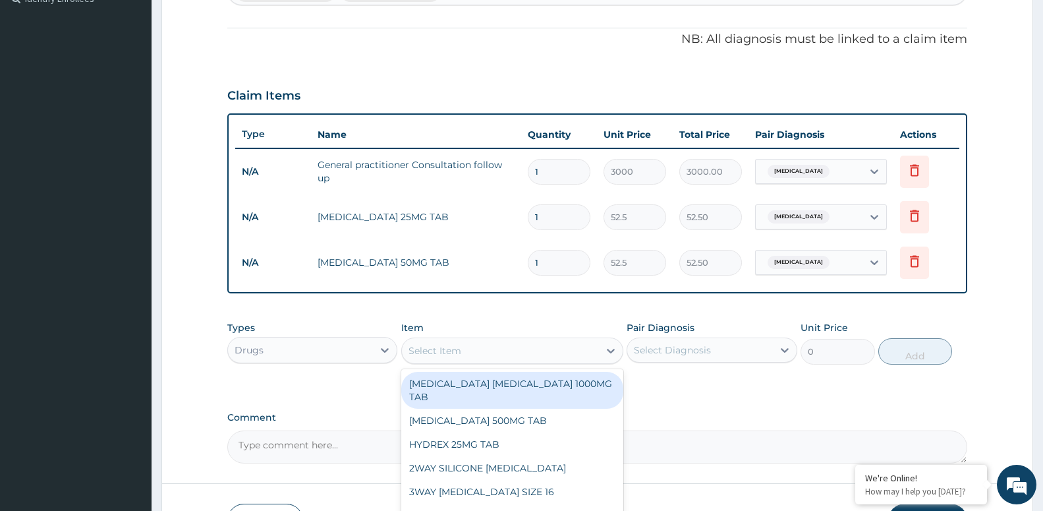
click at [547, 347] on div "Select Item" at bounding box center [500, 350] width 197 height 21
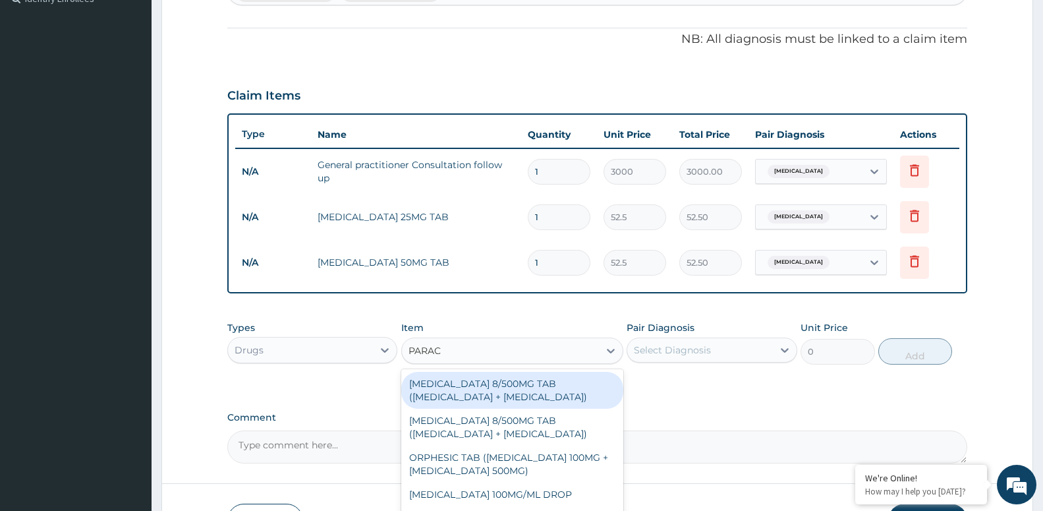
type input "PARACE"
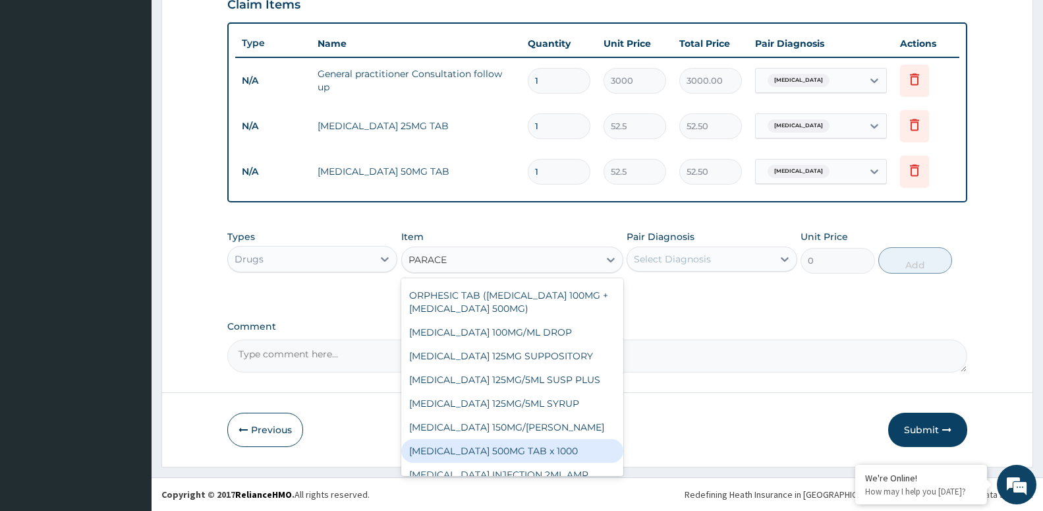
scroll to position [142, 0]
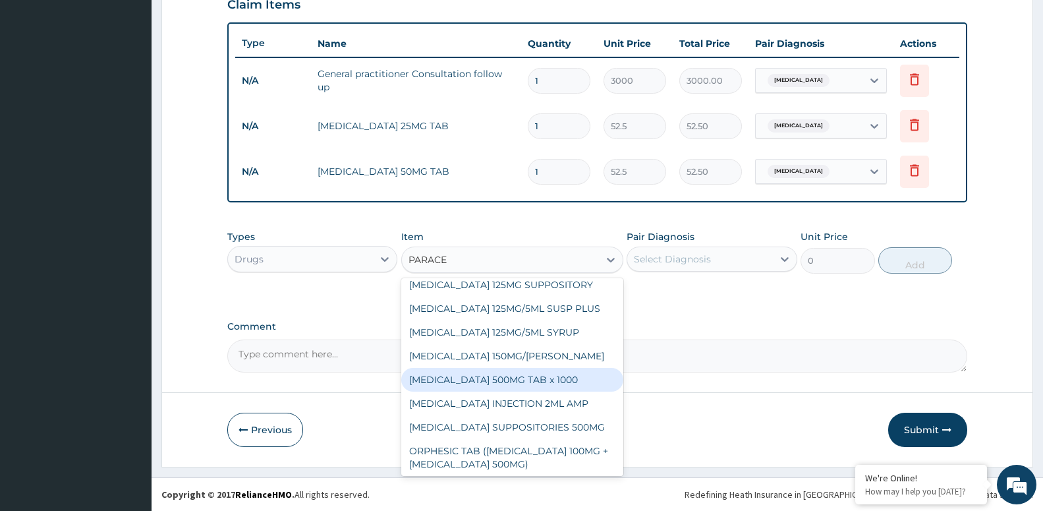
click at [529, 383] on div "[MEDICAL_DATA] 500MG TAB x 1000" at bounding box center [512, 380] width 222 height 24
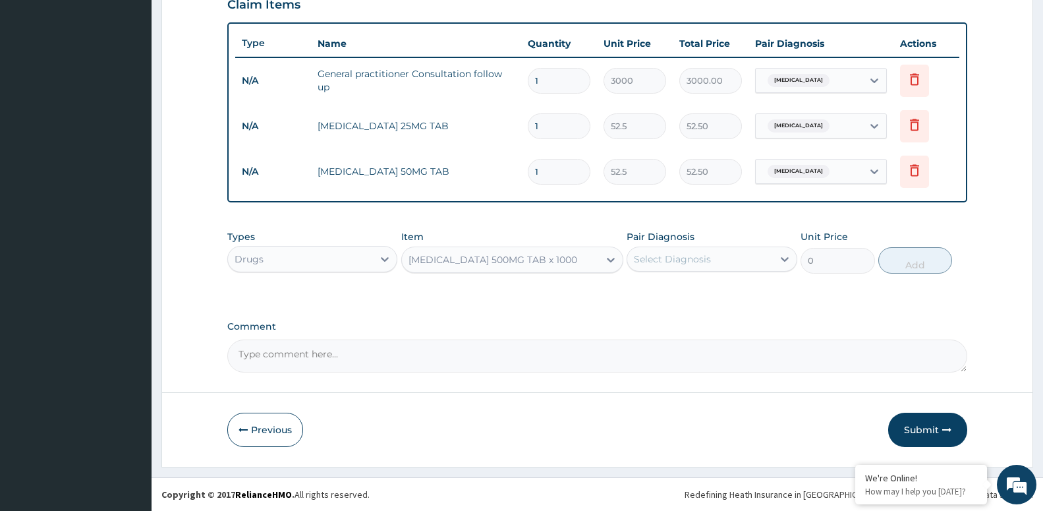
type input "11.025"
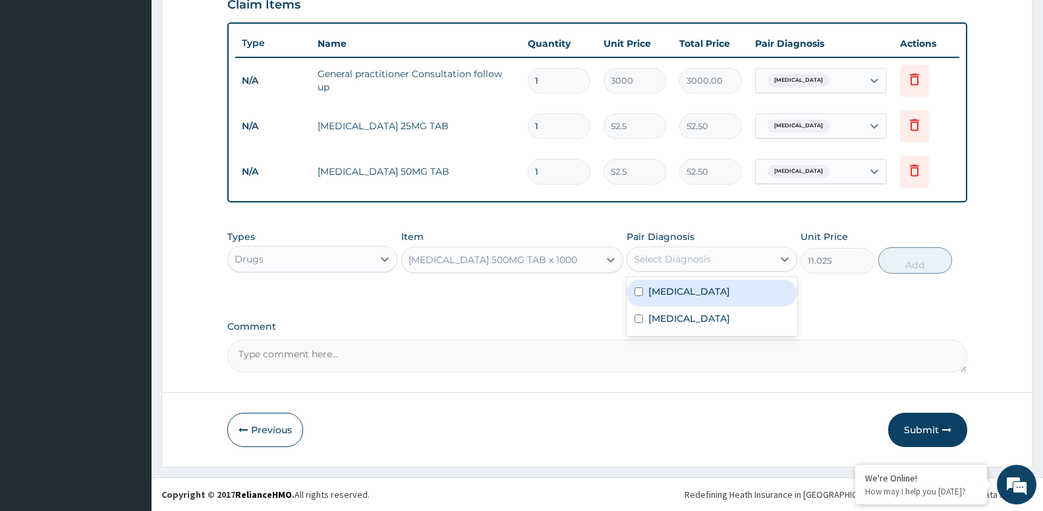
click at [676, 260] on div "Select Diagnosis" at bounding box center [672, 258] width 77 height 13
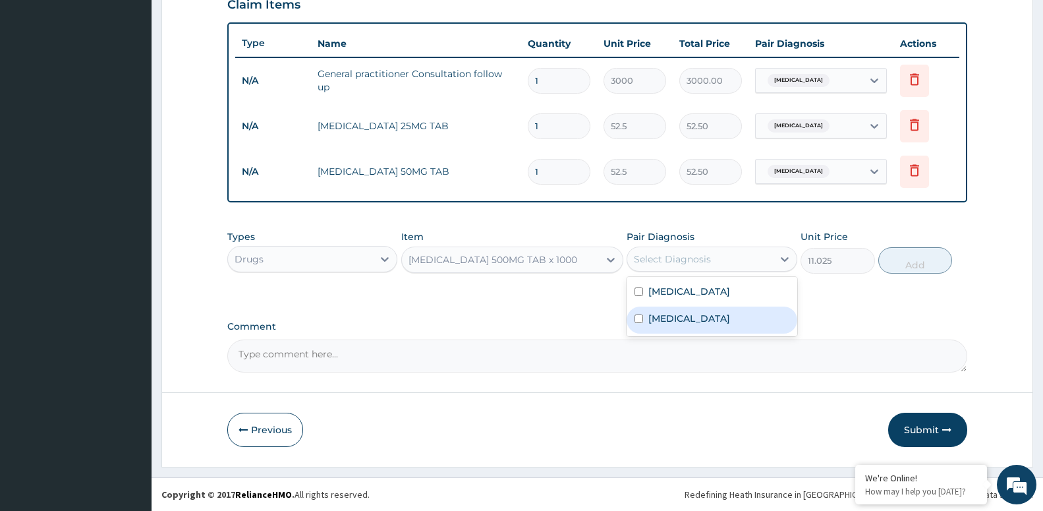
drag, startPoint x: 683, startPoint y: 317, endPoint x: 723, endPoint y: 301, distance: 42.8
click at [692, 314] on label "[MEDICAL_DATA]" at bounding box center [690, 318] width 82 height 13
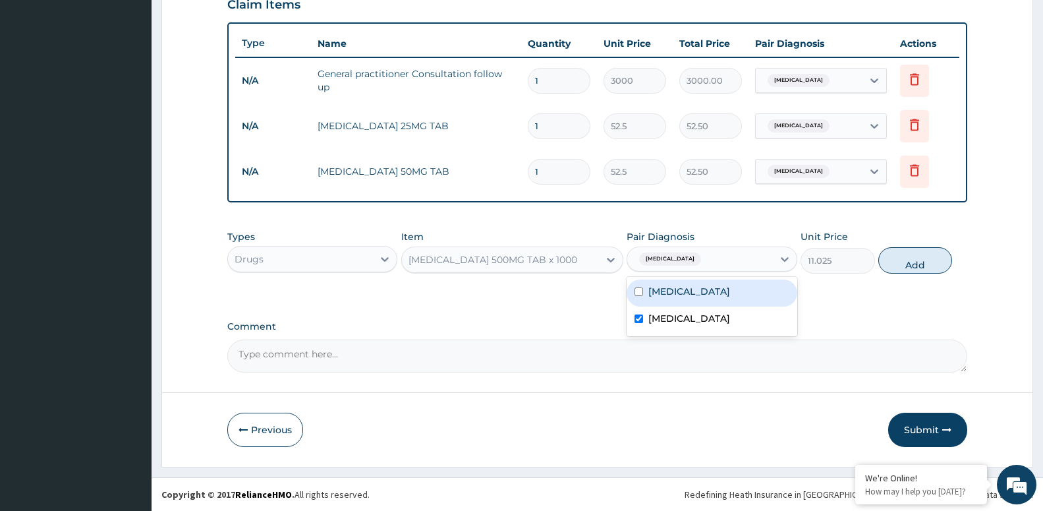
checkbox input "true"
click at [913, 257] on button "Add" at bounding box center [916, 260] width 74 height 26
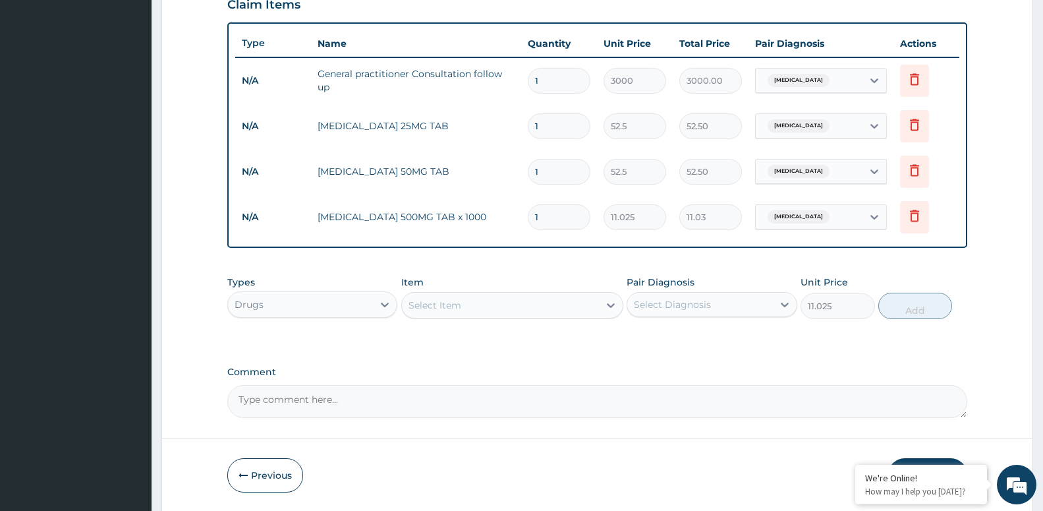
type input "0"
click at [513, 303] on div "Select Item" at bounding box center [500, 305] width 197 height 21
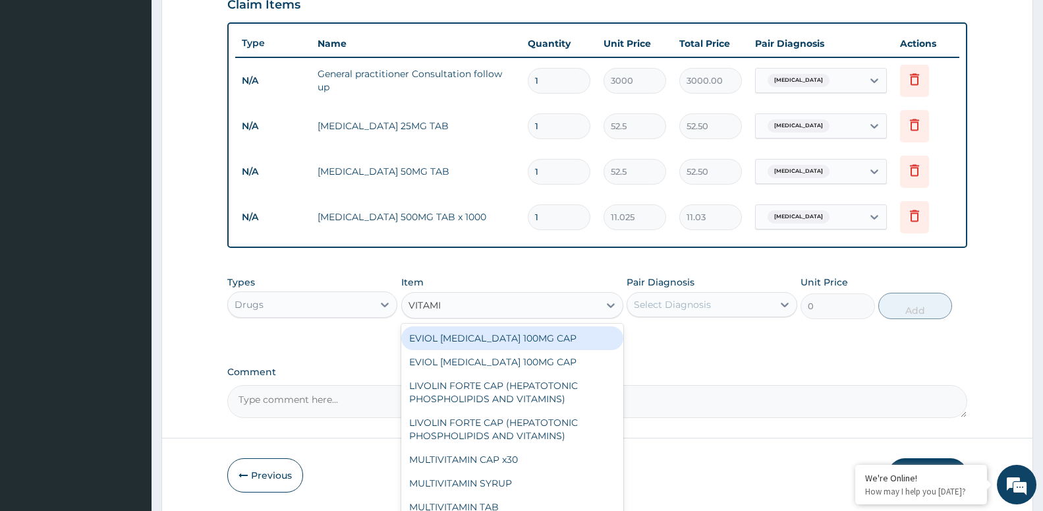
type input "VITAMIN"
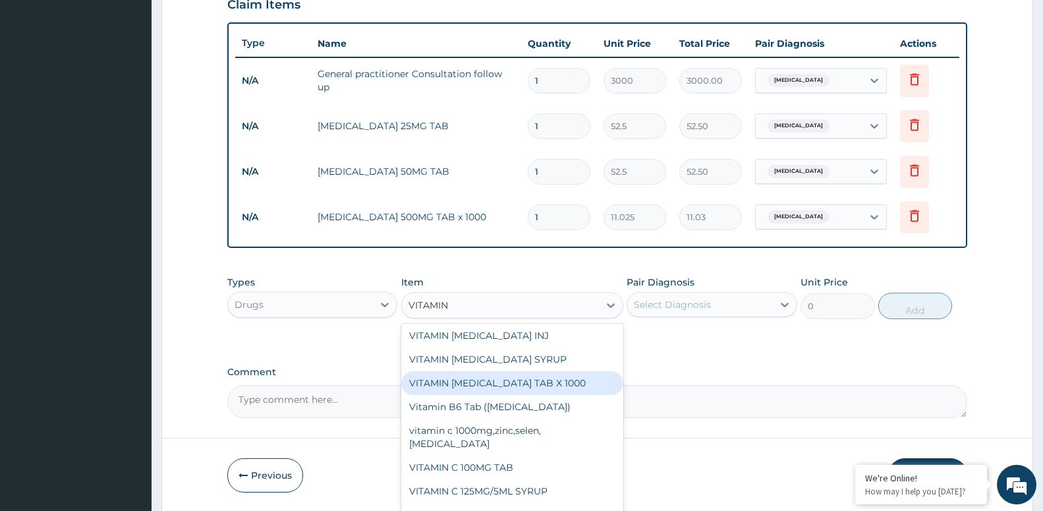
scroll to position [285, 0]
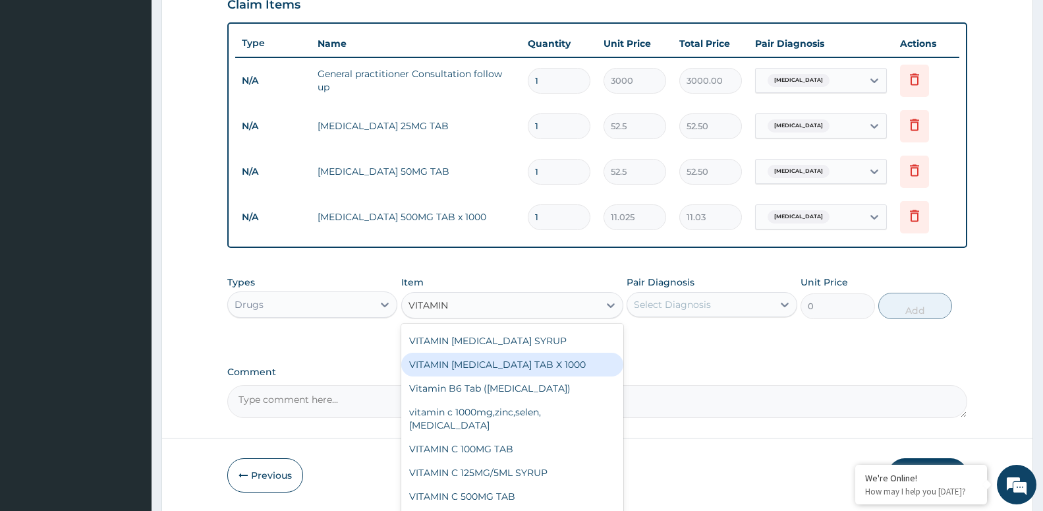
click at [538, 367] on div "VITAMIN [MEDICAL_DATA] TAB X 1000" at bounding box center [512, 365] width 222 height 24
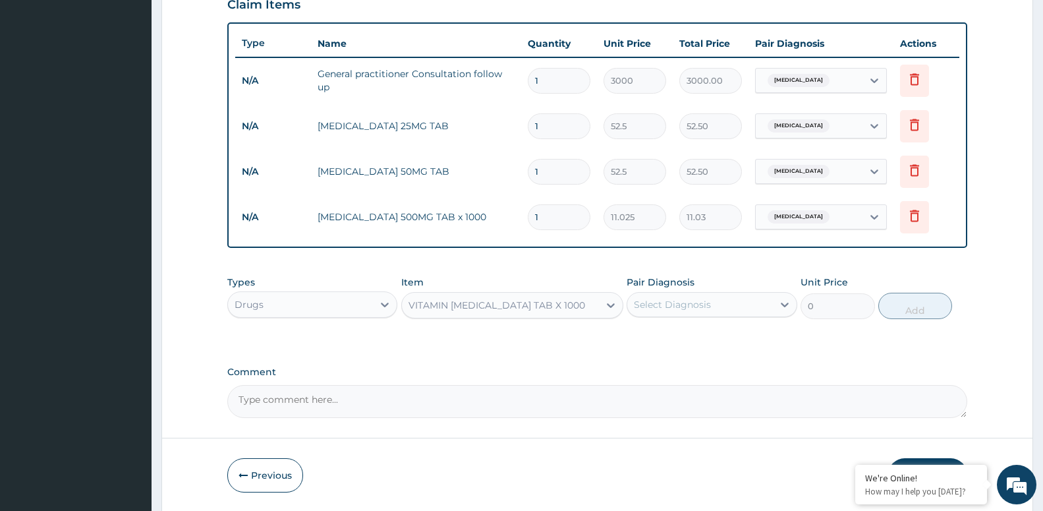
type input "52.5"
click at [554, 125] on input "1" at bounding box center [559, 126] width 63 height 26
type input "10"
type input "525.00"
type input "10"
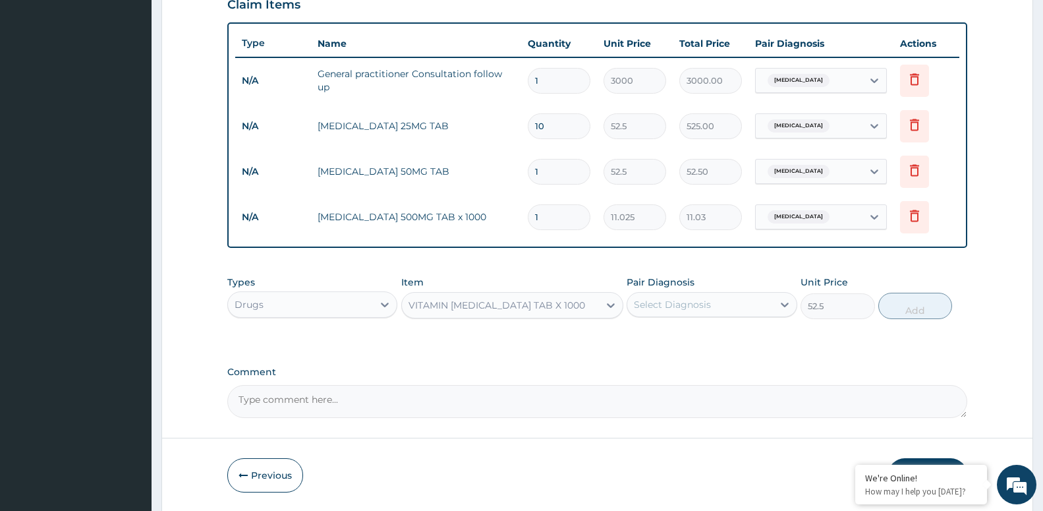
click at [556, 173] on input "1" at bounding box center [559, 172] width 63 height 26
type input "0.00"
type input "8"
type input "420.00"
type input "8"
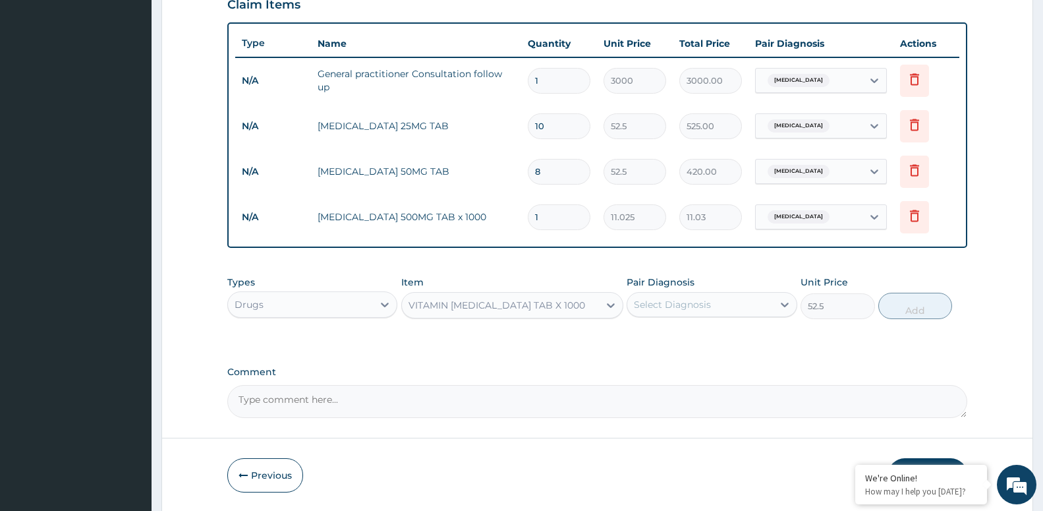
click at [553, 217] on input "1" at bounding box center [559, 217] width 63 height 26
type input "0.00"
type input "3"
type input "33.08"
type input "3"
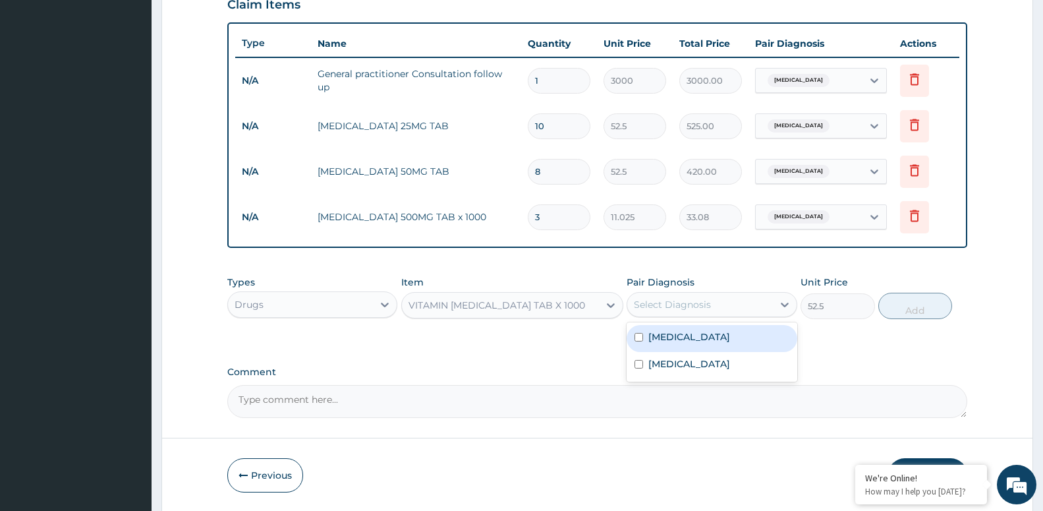
click at [710, 305] on div "Select Diagnosis" at bounding box center [672, 304] width 77 height 13
click at [694, 344] on div "[MEDICAL_DATA]" at bounding box center [712, 338] width 170 height 27
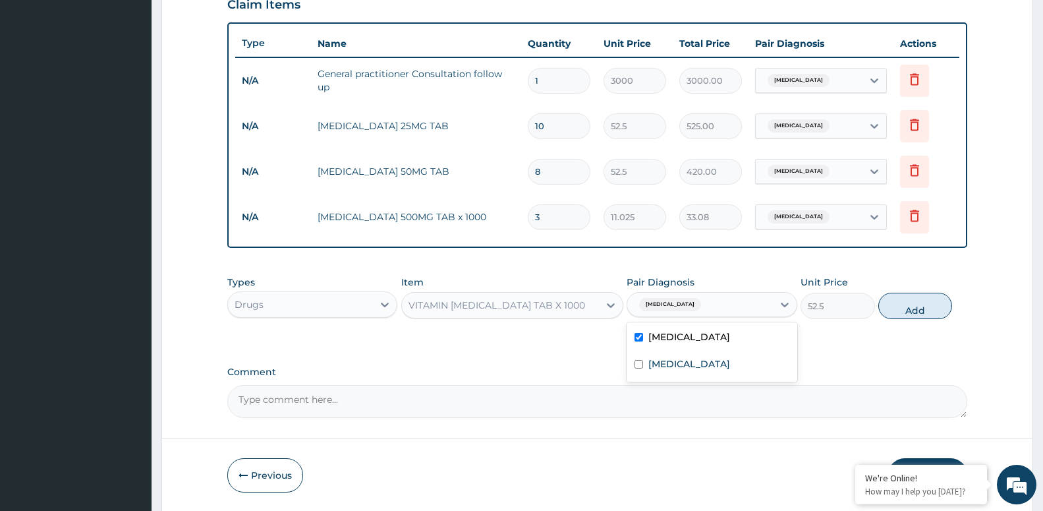
checkbox input "true"
click at [919, 303] on button "Add" at bounding box center [916, 306] width 74 height 26
type input "0"
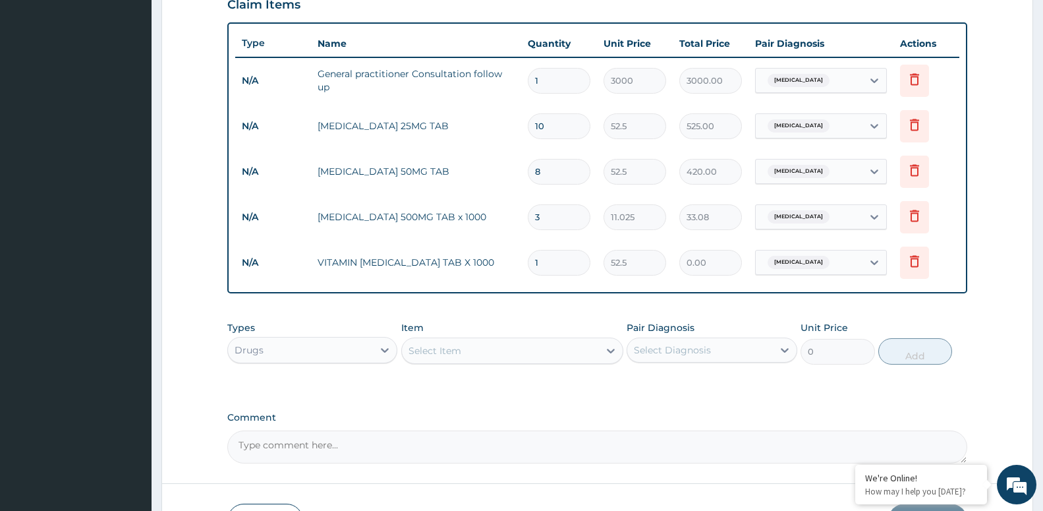
type input "0.00"
type input "1"
type input "52.50"
type input "10"
type input "525.00"
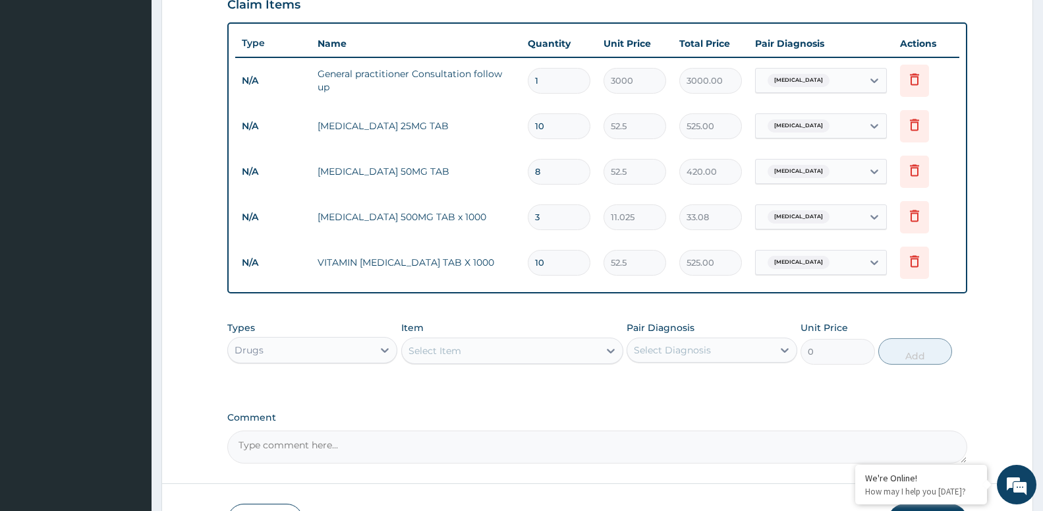
type input "10"
click at [328, 341] on div "Drugs" at bounding box center [300, 349] width 145 height 21
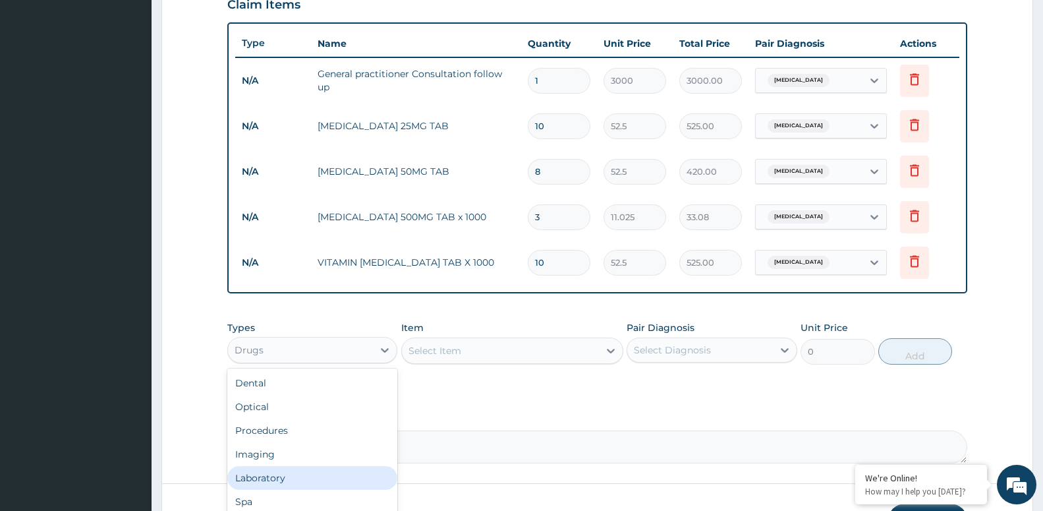
drag, startPoint x: 298, startPoint y: 471, endPoint x: 453, endPoint y: 340, distance: 203.0
click at [299, 471] on div "Laboratory" at bounding box center [312, 478] width 170 height 24
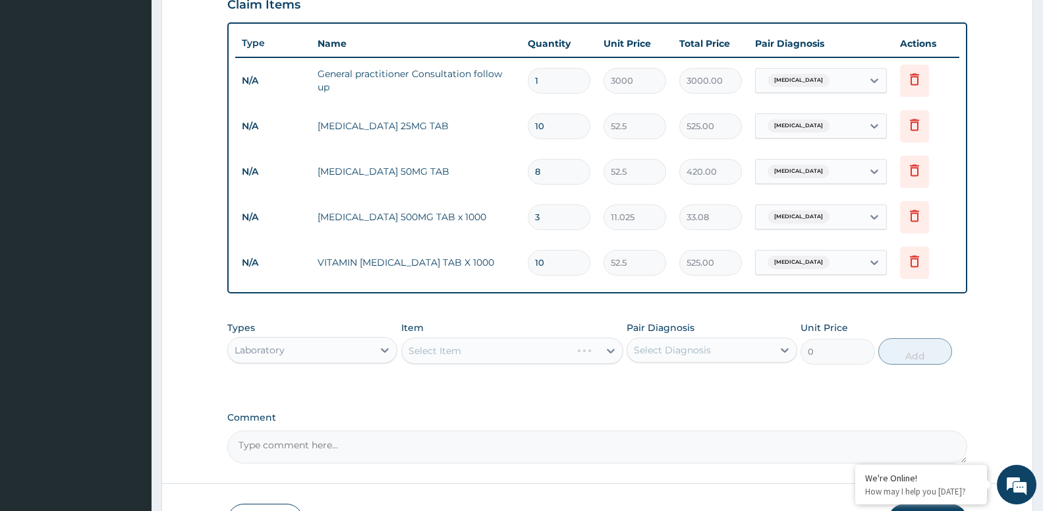
click at [467, 343] on div "Select Item" at bounding box center [512, 350] width 222 height 26
click at [469, 349] on div "Select Item" at bounding box center [512, 350] width 222 height 26
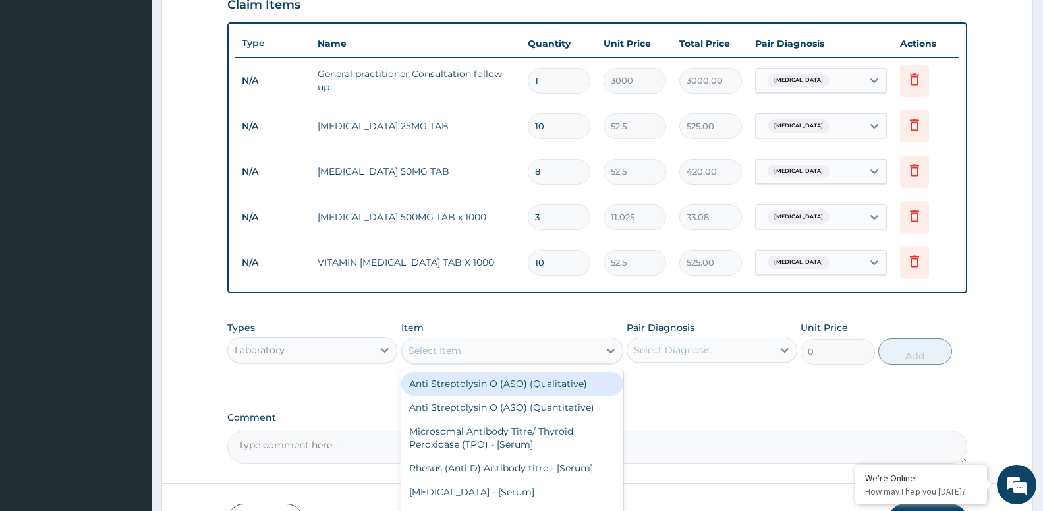
click at [469, 349] on div "Select Item" at bounding box center [500, 350] width 197 height 21
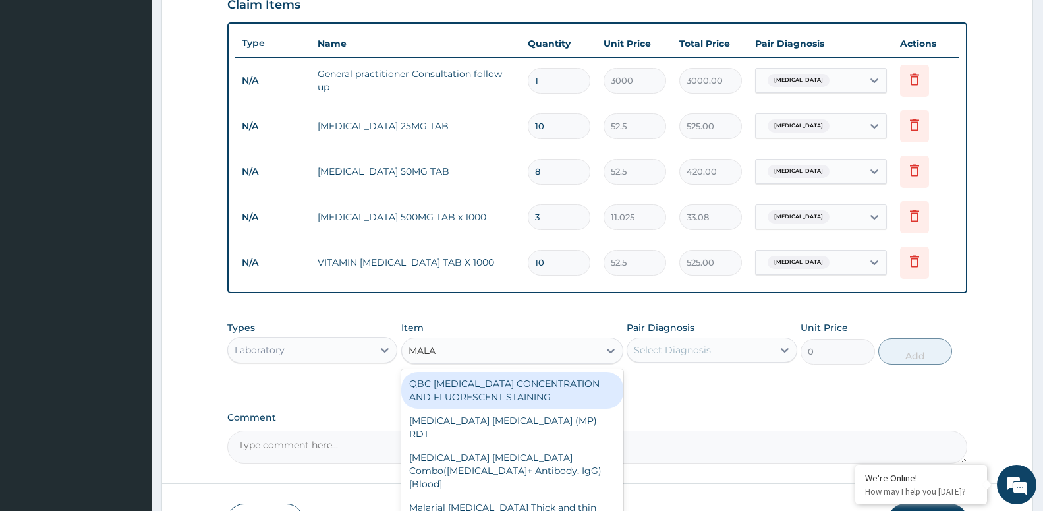
type input "MALAR"
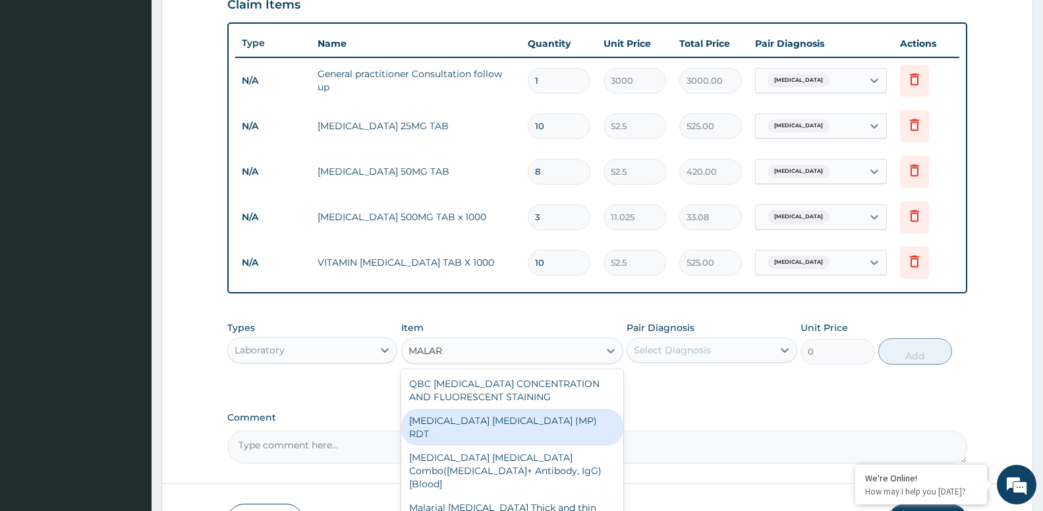
drag, startPoint x: 515, startPoint y: 419, endPoint x: 570, endPoint y: 417, distance: 54.7
click at [519, 419] on div "[MEDICAL_DATA] [MEDICAL_DATA] (MP) RDT" at bounding box center [512, 427] width 222 height 37
type input "2100"
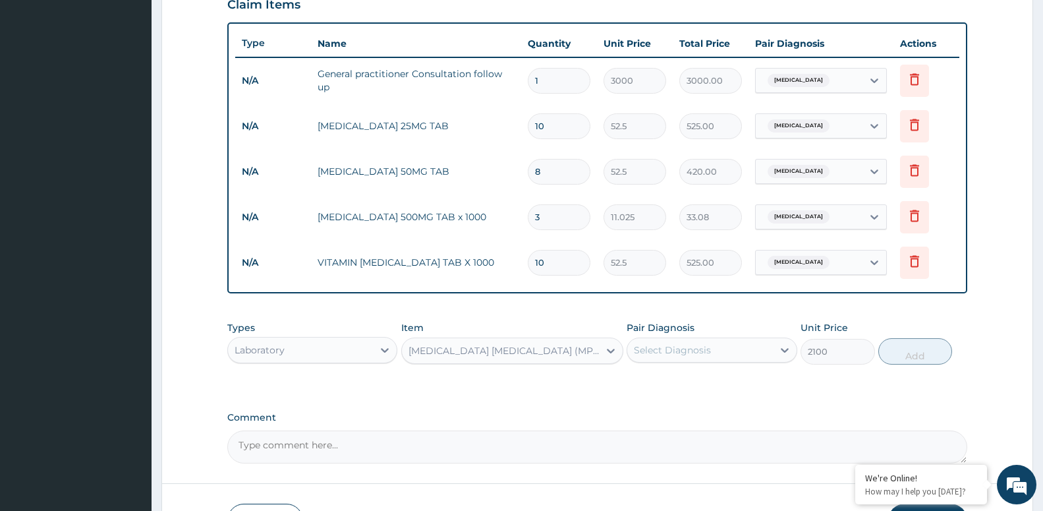
click at [687, 351] on div "Select Diagnosis" at bounding box center [672, 349] width 77 height 13
drag, startPoint x: 689, startPoint y: 384, endPoint x: 849, endPoint y: 373, distance: 160.5
click at [691, 384] on div "[MEDICAL_DATA]" at bounding box center [712, 383] width 170 height 27
checkbox input "true"
drag, startPoint x: 906, startPoint y: 352, endPoint x: 730, endPoint y: 382, distance: 178.5
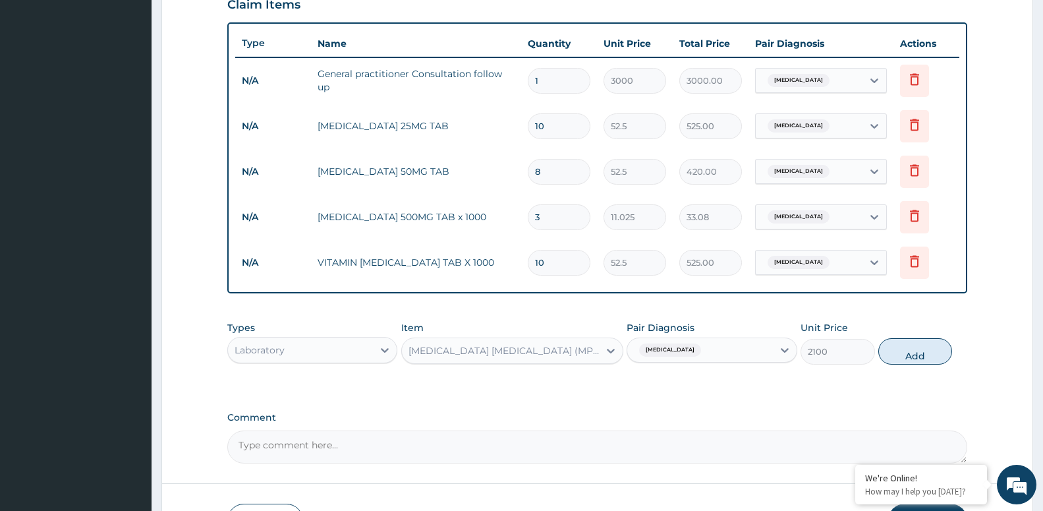
click at [898, 354] on button "Add" at bounding box center [916, 351] width 74 height 26
type input "0"
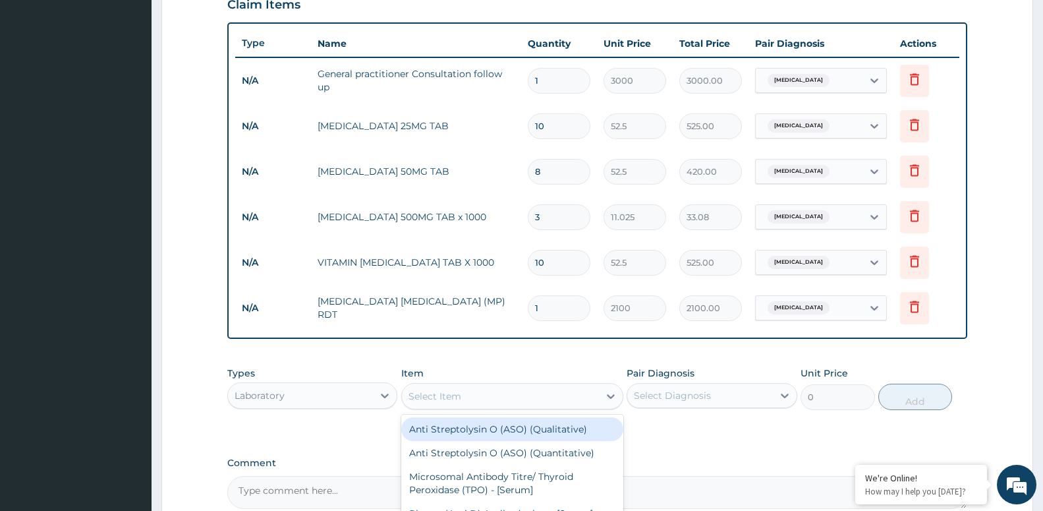
click at [497, 386] on div "Select Item" at bounding box center [500, 396] width 197 height 21
type input "PCV"
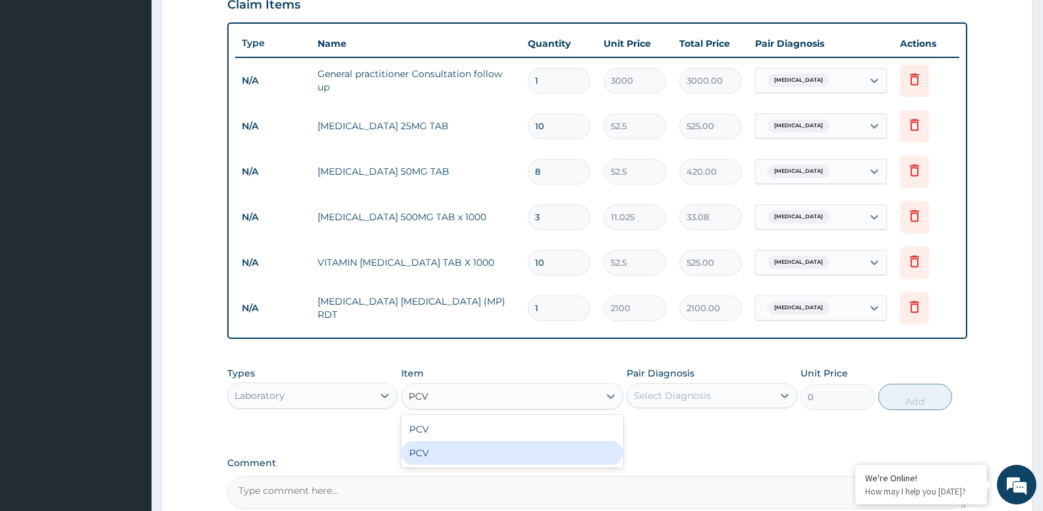
drag, startPoint x: 515, startPoint y: 452, endPoint x: 530, endPoint y: 454, distance: 15.3
click at [515, 453] on div "PCV" at bounding box center [512, 453] width 222 height 24
type input "2100"
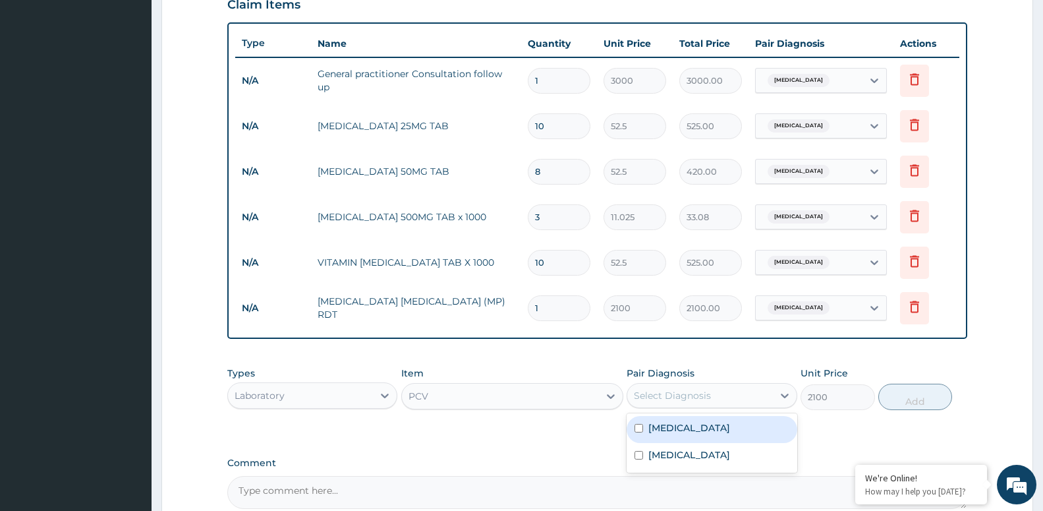
click at [752, 393] on div "Select Diagnosis" at bounding box center [699, 395] width 145 height 21
drag, startPoint x: 709, startPoint y: 435, endPoint x: 790, endPoint y: 429, distance: 81.3
click at [728, 434] on div "[MEDICAL_DATA]" at bounding box center [712, 429] width 170 height 27
checkbox input "true"
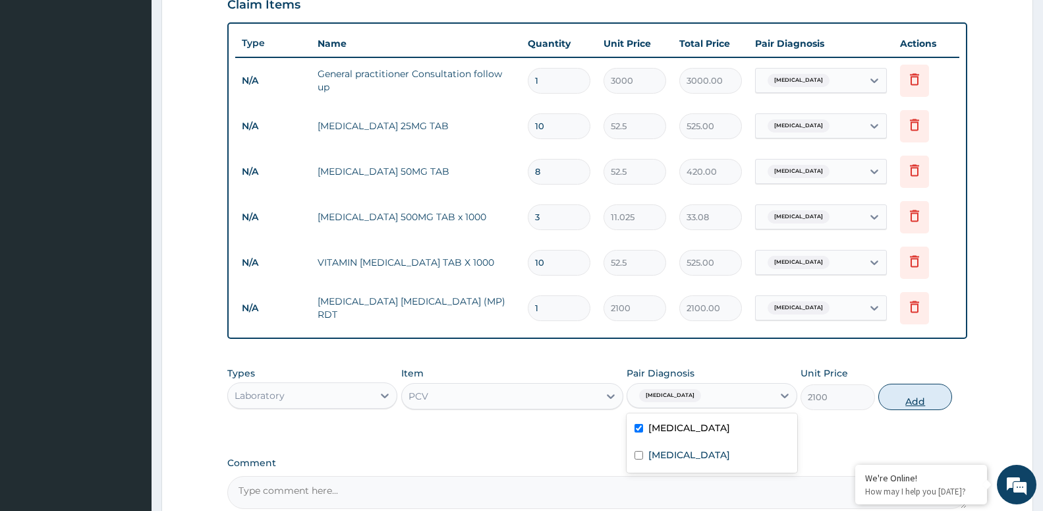
click at [925, 393] on button "Add" at bounding box center [916, 397] width 74 height 26
type input "0"
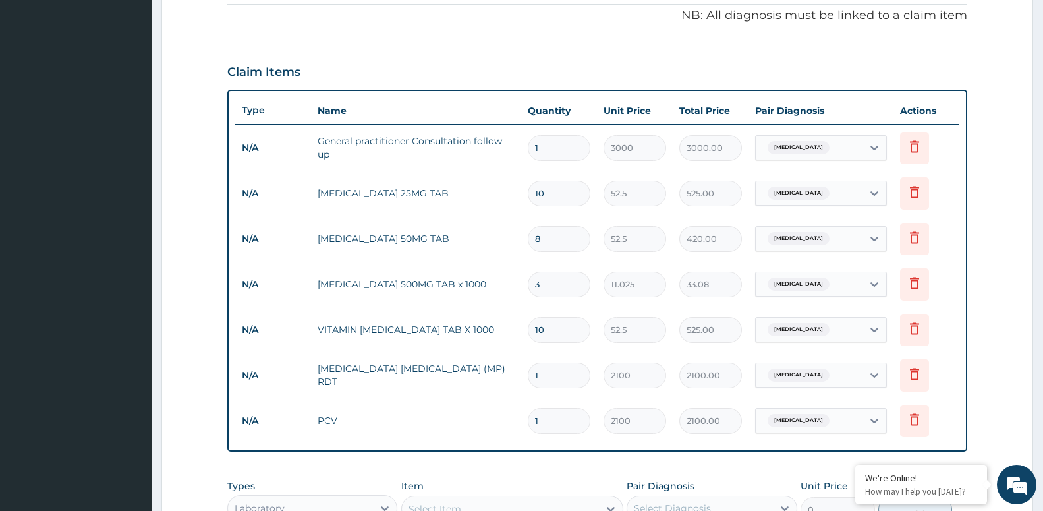
scroll to position [650, 0]
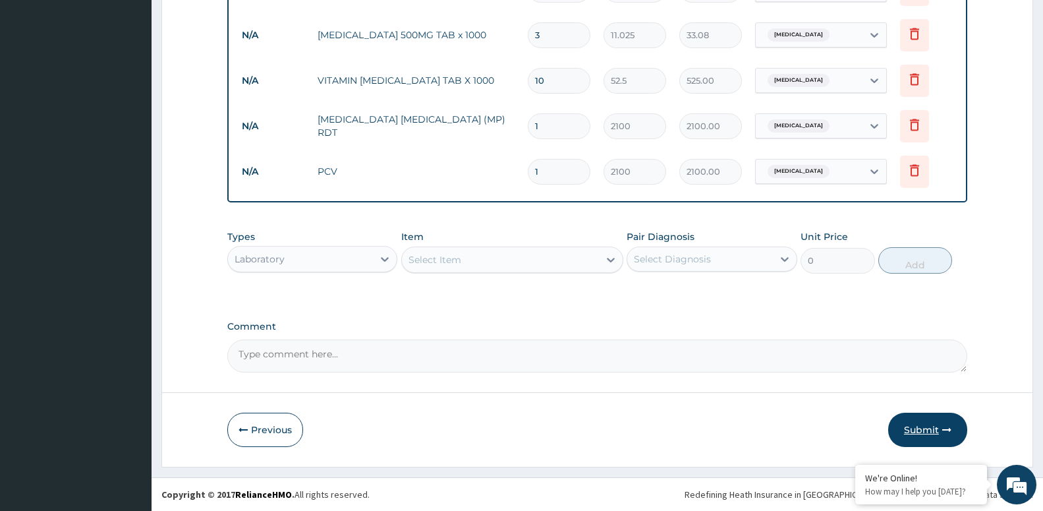
click at [904, 419] on button "Submit" at bounding box center [927, 430] width 79 height 34
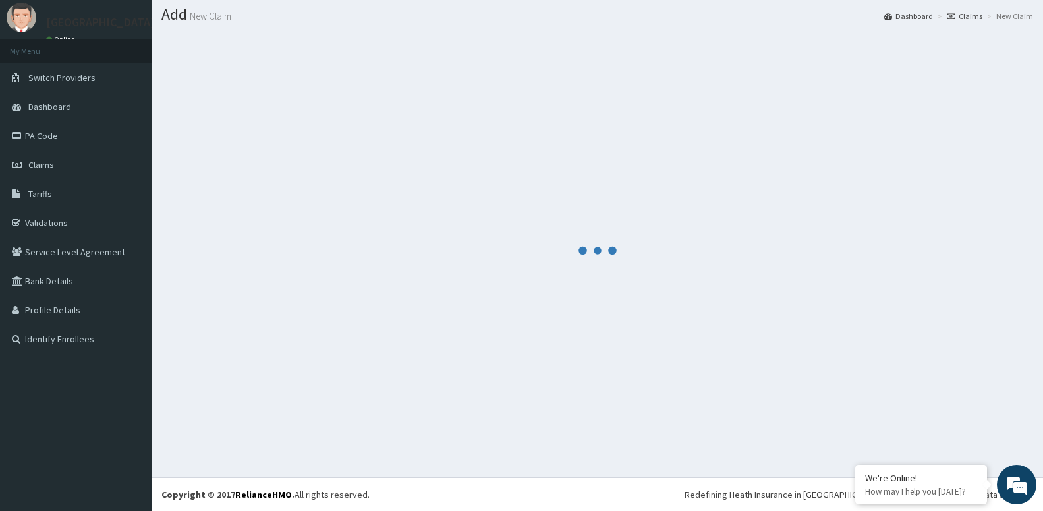
scroll to position [37, 0]
